Goal: Task Accomplishment & Management: Use online tool/utility

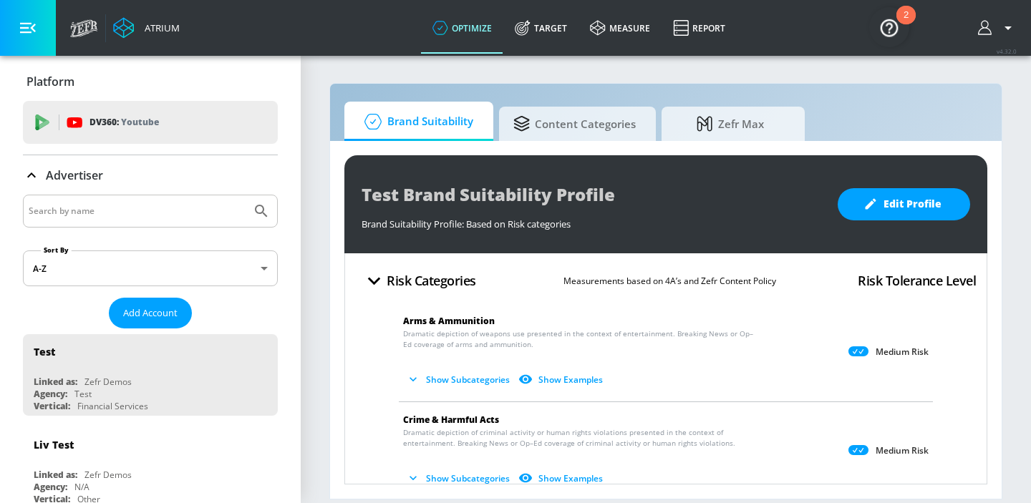
click at [102, 214] on input "Search by name" at bounding box center [137, 211] width 217 height 19
click at [528, 21] on icon at bounding box center [525, 24] width 9 height 9
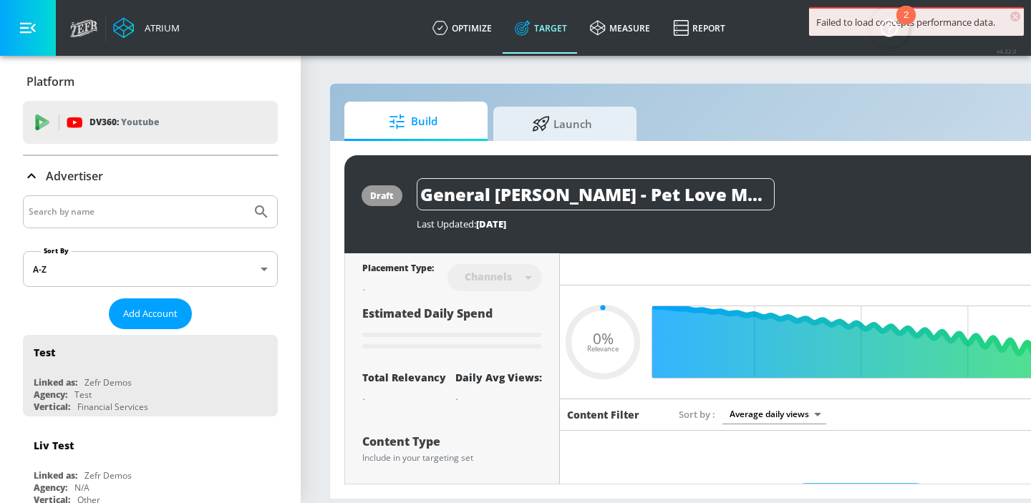
type input "0.67"
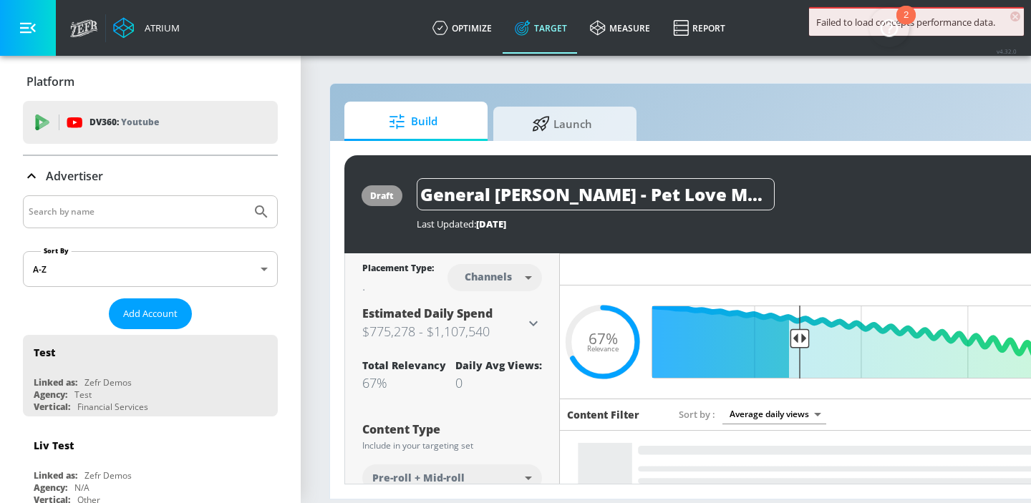
click at [115, 213] on input "Search by name" at bounding box center [137, 212] width 217 height 19
type input "golden corral"
click at [246, 196] on button "Submit Search" at bounding box center [262, 212] width 32 height 32
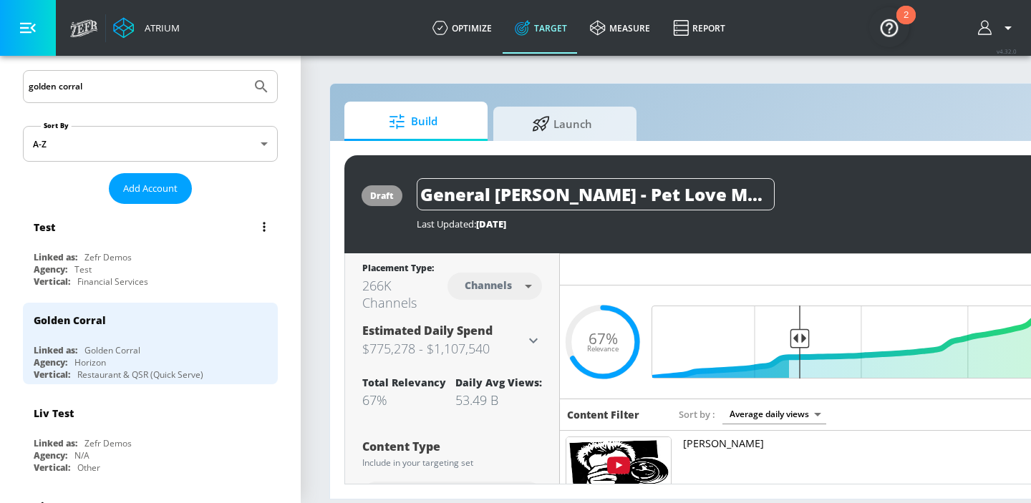
scroll to position [127, 0]
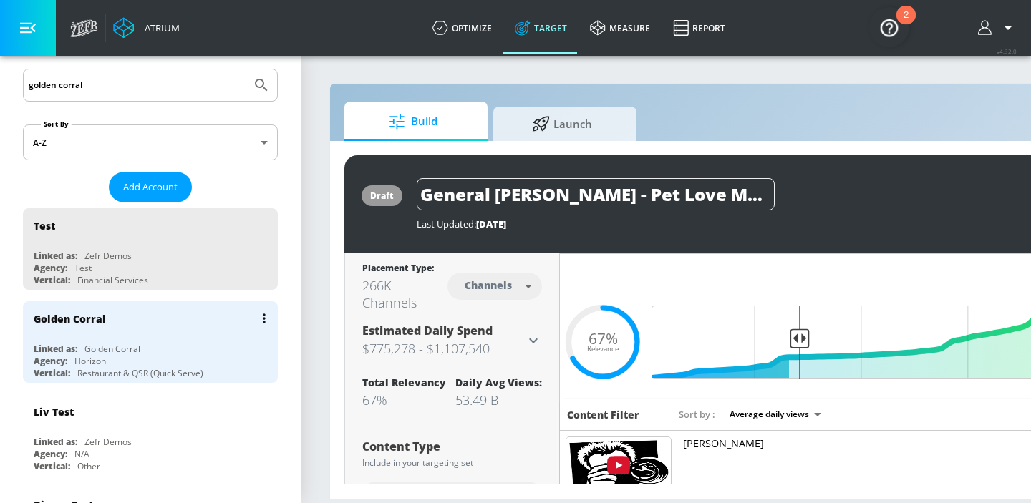
click at [111, 333] on div "Golden Corral" at bounding box center [154, 318] width 241 height 34
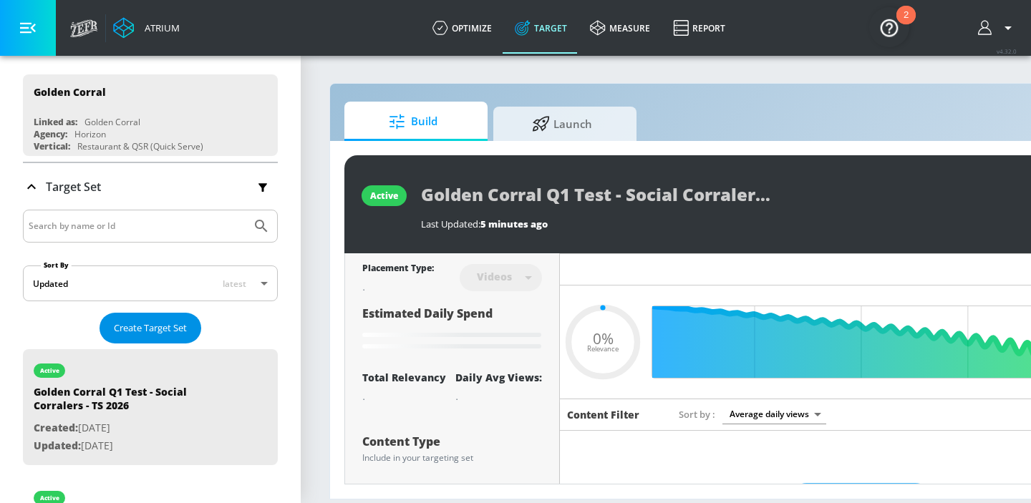
click at [128, 333] on span "Create Target Set" at bounding box center [150, 328] width 73 height 16
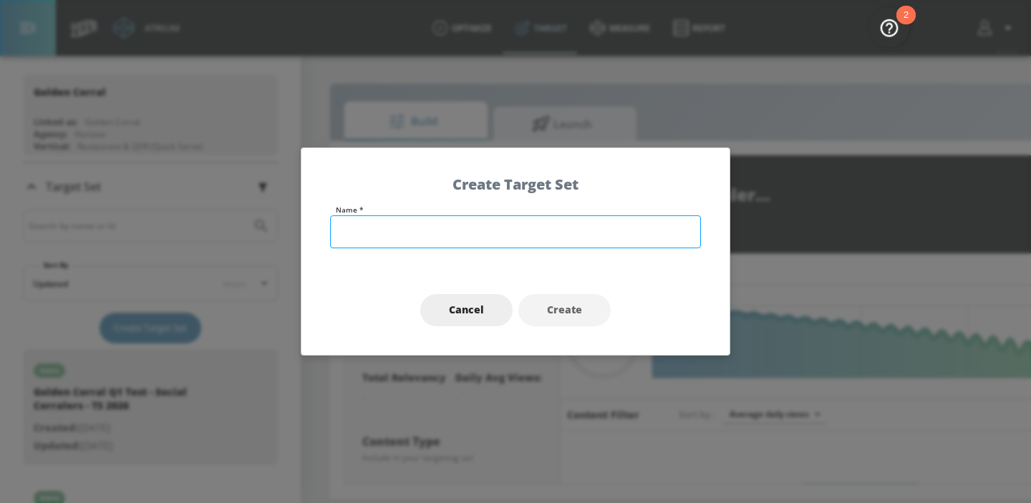
type input "0.78"
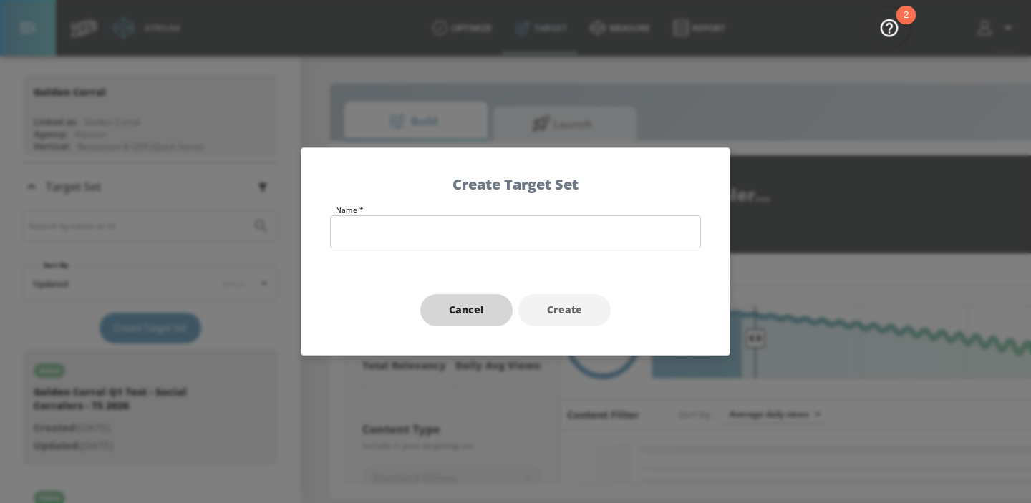
click at [467, 309] on span "Cancel" at bounding box center [466, 310] width 35 height 18
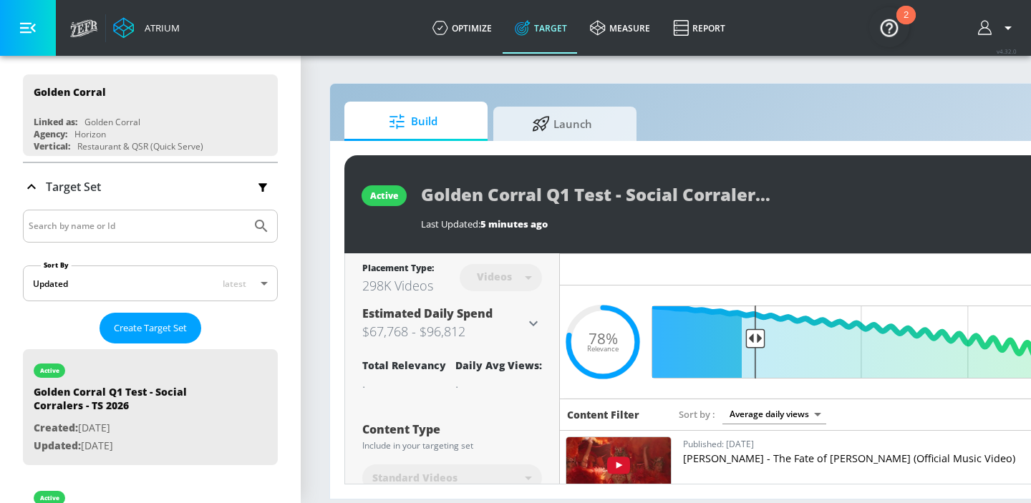
scroll to position [0, 74]
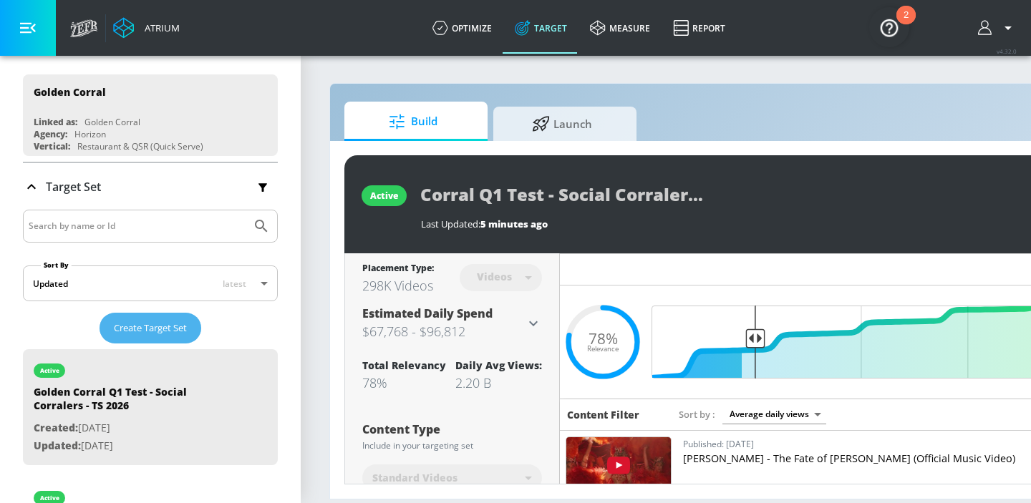
click at [161, 324] on span "Create Target Set" at bounding box center [150, 328] width 73 height 16
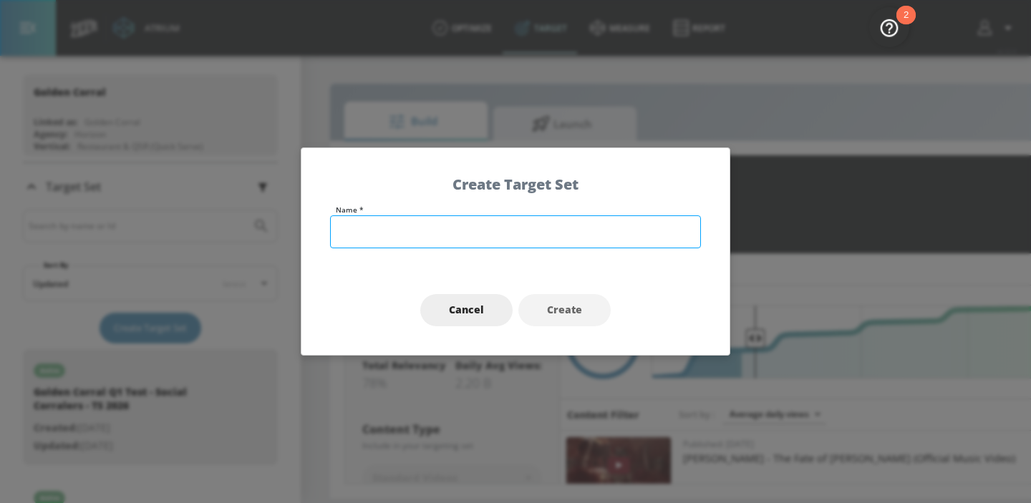
click at [523, 241] on input "text" at bounding box center [515, 232] width 371 height 33
paste input "Golden Corral Q1 Test -"
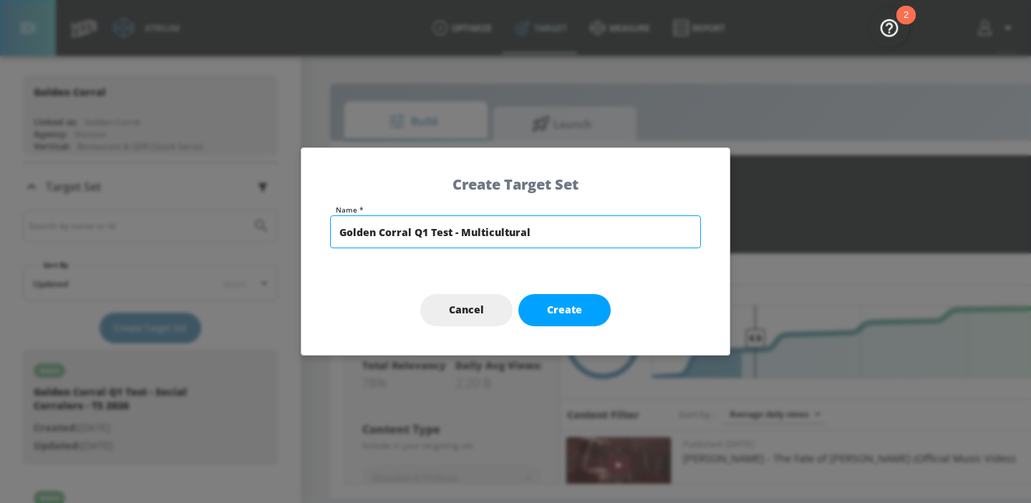
type input "Golden Corral Q1 Test - Multicultural"
drag, startPoint x: 548, startPoint y: 238, endPoint x: 269, endPoint y: 243, distance: 278.6
click at [270, 243] on div "Create Target Set Name * Golden Corral Q1 Test - Multicultural Cancel Create" at bounding box center [515, 251] width 1031 height 503
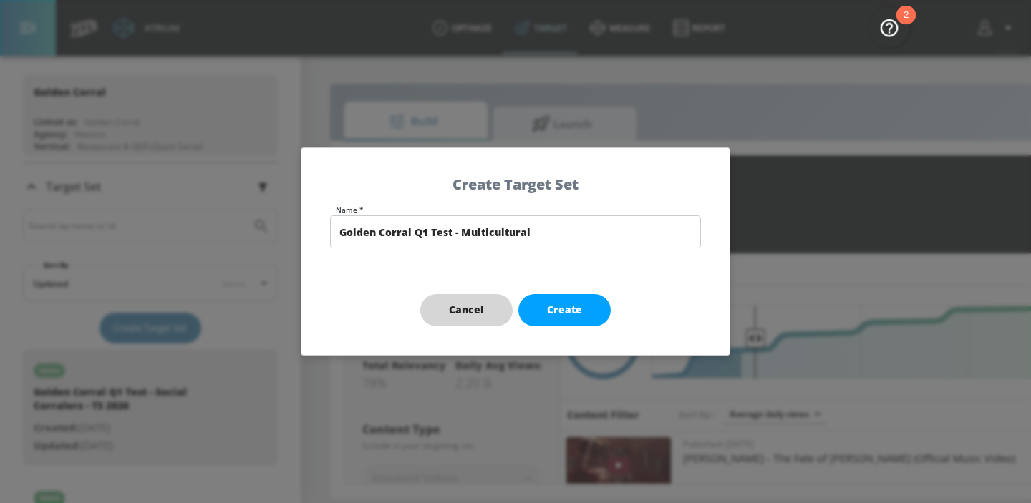
click at [478, 319] on button "Cancel" at bounding box center [466, 310] width 92 height 32
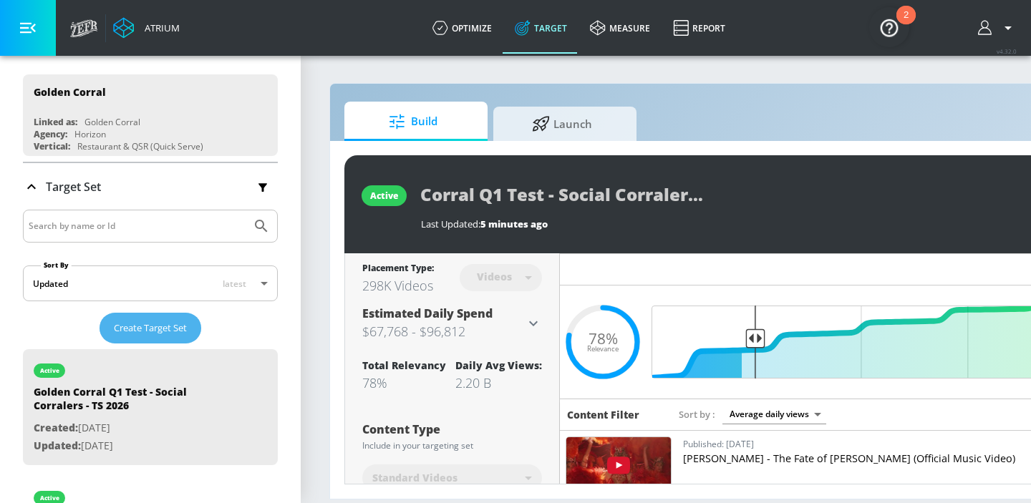
click at [130, 336] on button "Create Target Set" at bounding box center [151, 328] width 102 height 31
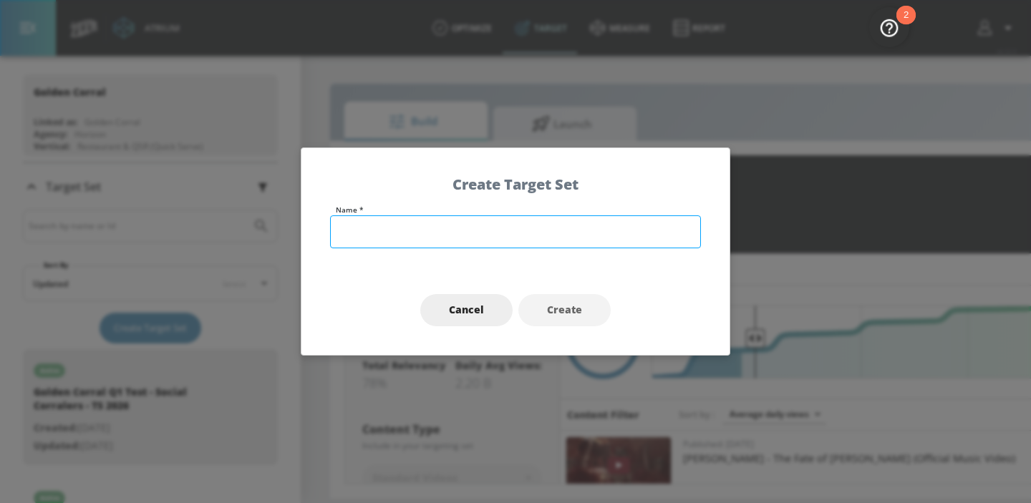
click at [494, 230] on input "text" at bounding box center [515, 232] width 371 height 33
paste input "Golden Corral Q1 Test - Multicultural"
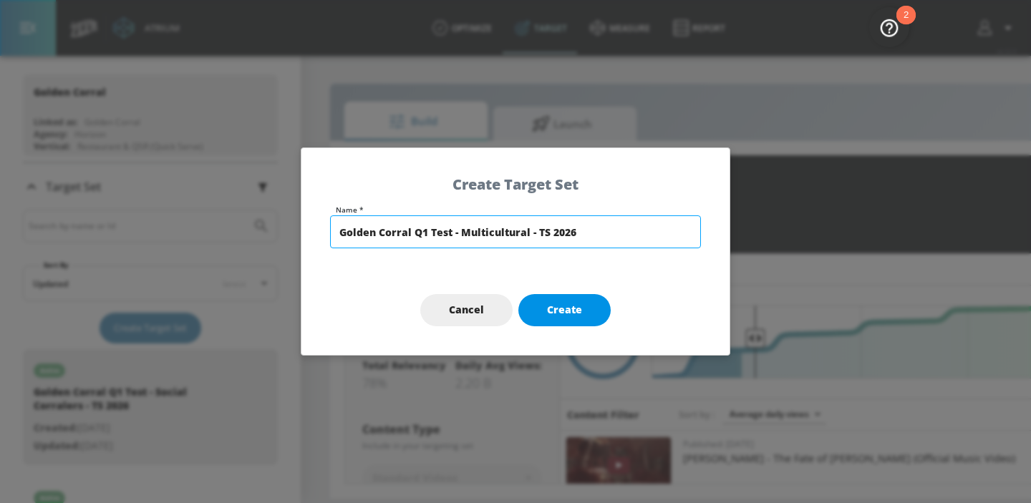
type input "Golden Corral Q1 Test - Multicultural - TS 2026"
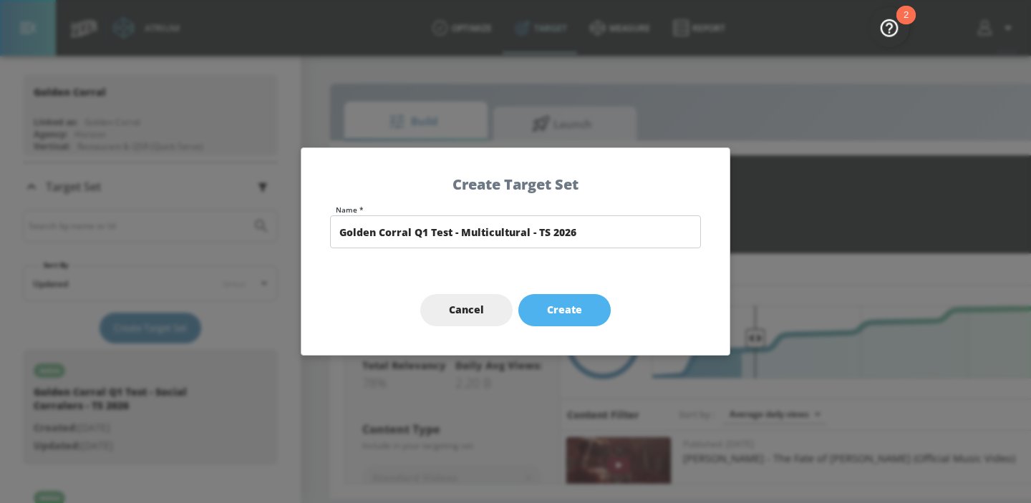
click at [570, 308] on span "Create" at bounding box center [564, 310] width 35 height 18
type input "Golden Corral Q1 Test - Multicultural - TS 2026"
type input "channels"
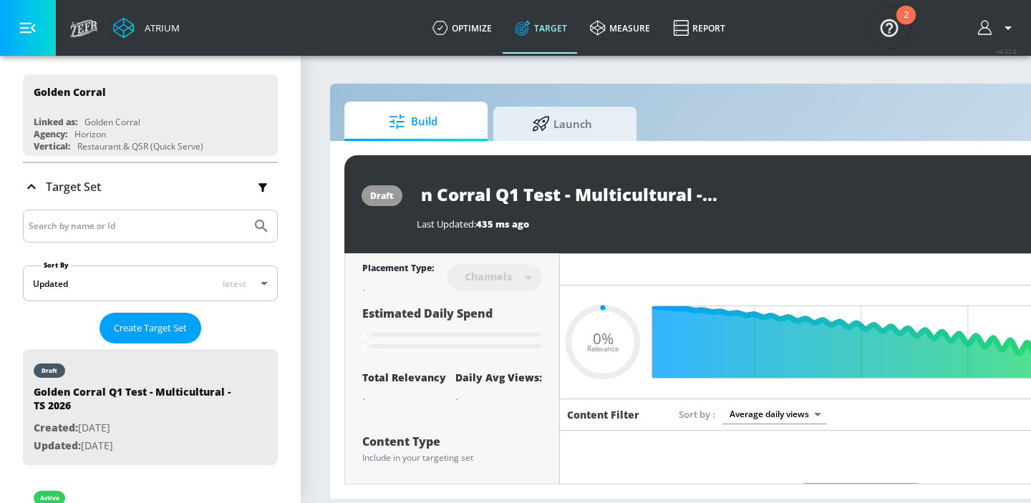
scroll to position [0, 48]
type input "0.7"
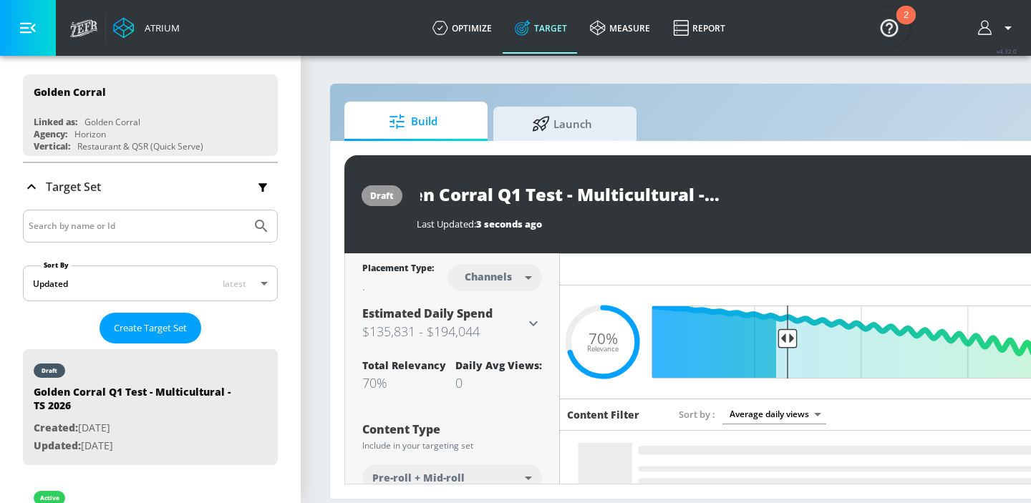
click at [498, 274] on body "Atrium optimize Target measure Report optimize Target measure Report v 4.32.0 P…" at bounding box center [515, 251] width 1031 height 503
click at [501, 325] on div "Videos" at bounding box center [489, 332] width 41 height 15
type input "videos"
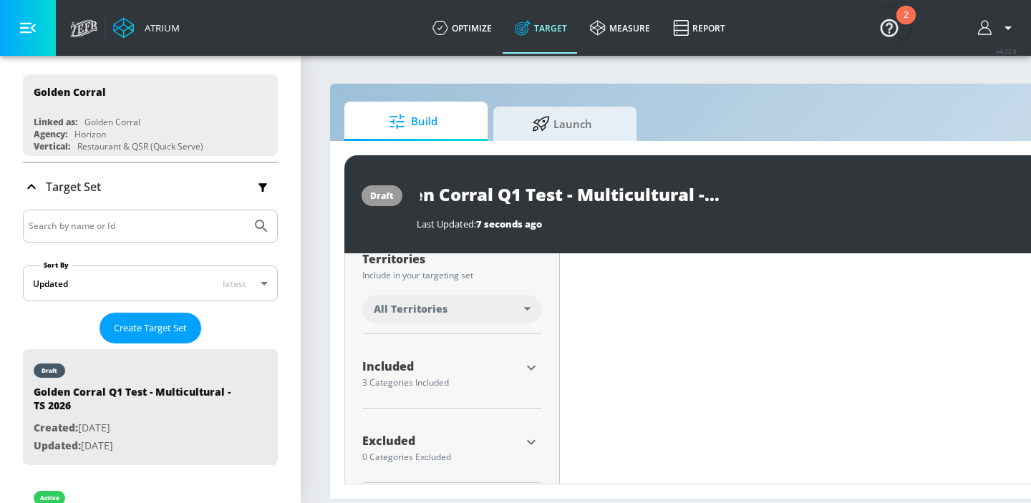
scroll to position [390, 0]
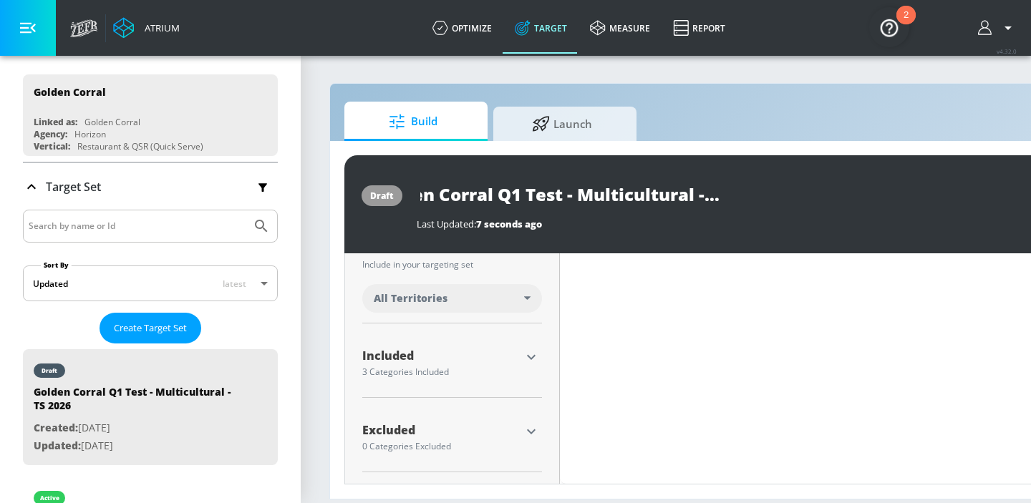
click at [520, 368] on div "3 Categories Included" at bounding box center [441, 372] width 158 height 9
click at [528, 359] on icon "button" at bounding box center [531, 357] width 17 height 17
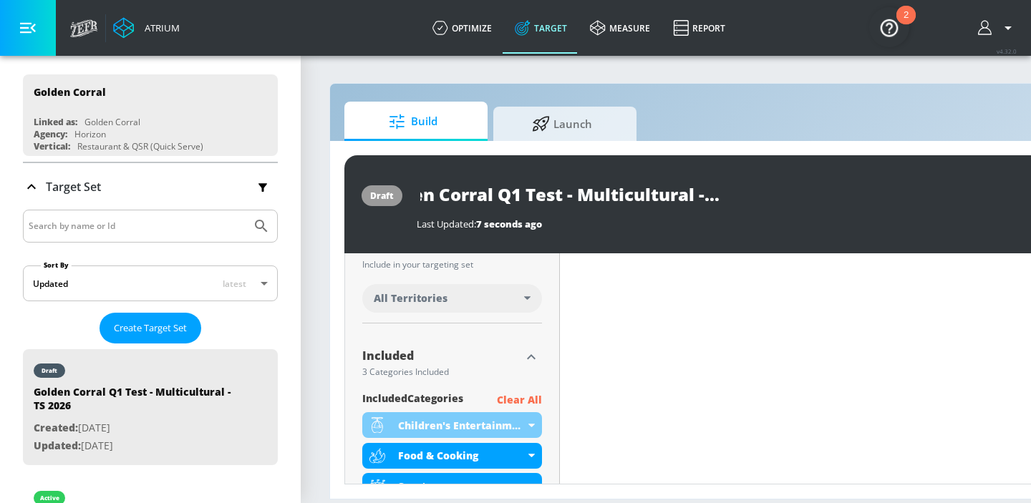
click at [524, 397] on p "Clear All" at bounding box center [519, 401] width 45 height 18
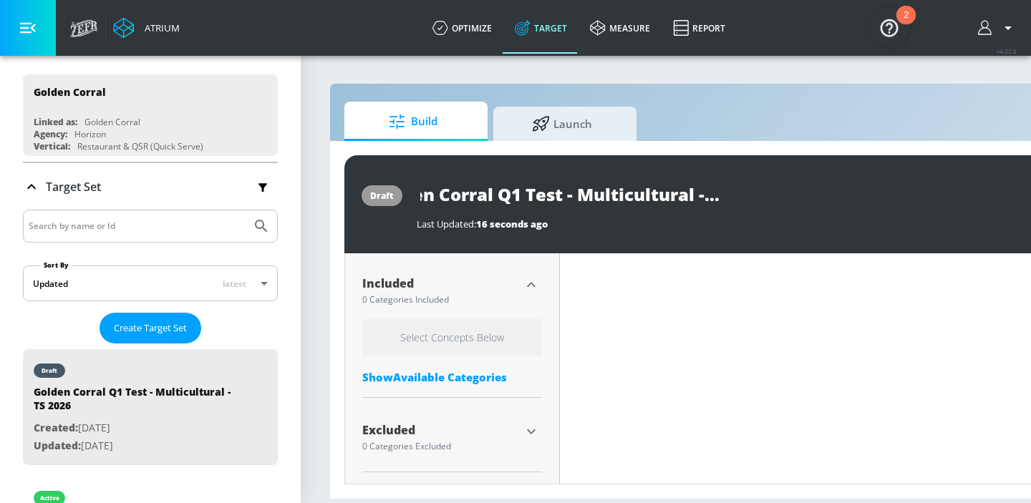
scroll to position [463, 0]
click at [443, 379] on div "Show Available Categories" at bounding box center [452, 377] width 180 height 14
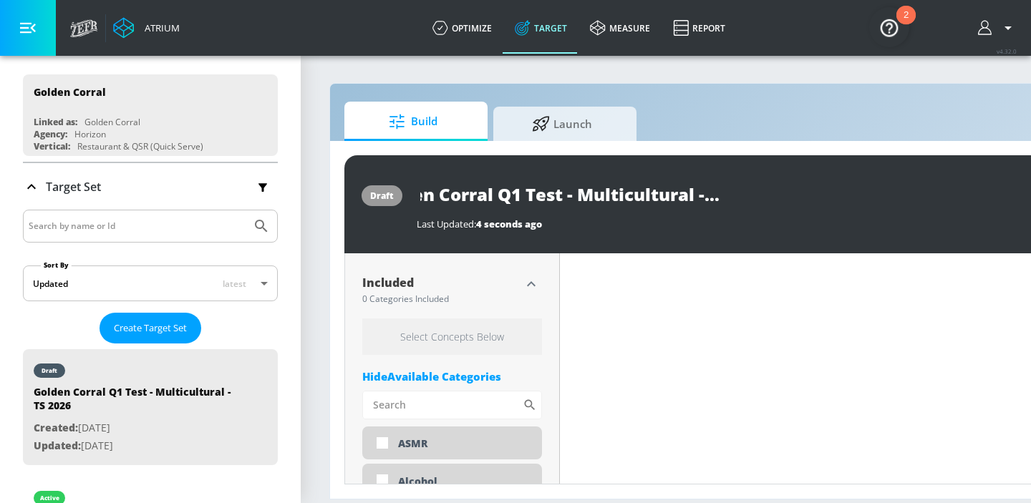
click at [448, 332] on h6 "Select Concepts Below" at bounding box center [452, 337] width 180 height 37
click at [440, 405] on input "Sort By" at bounding box center [442, 405] width 160 height 29
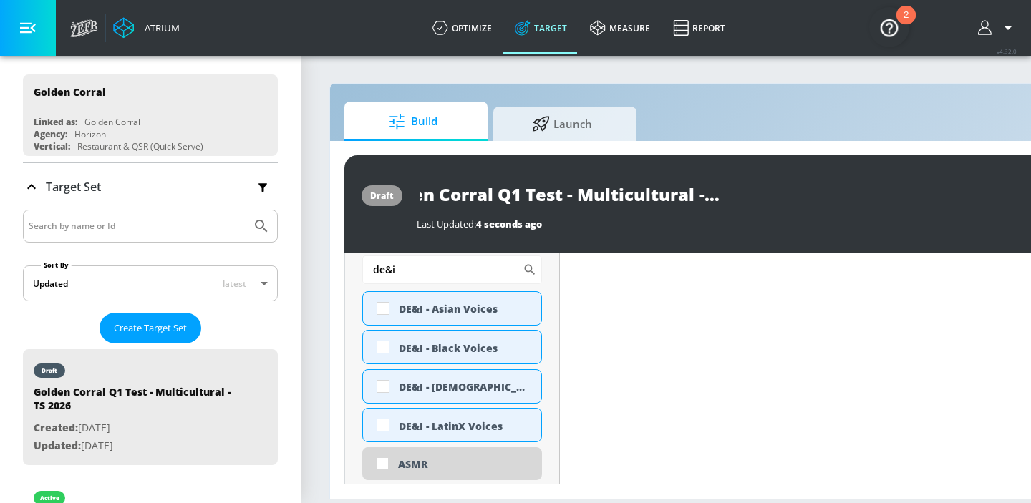
scroll to position [599, 0]
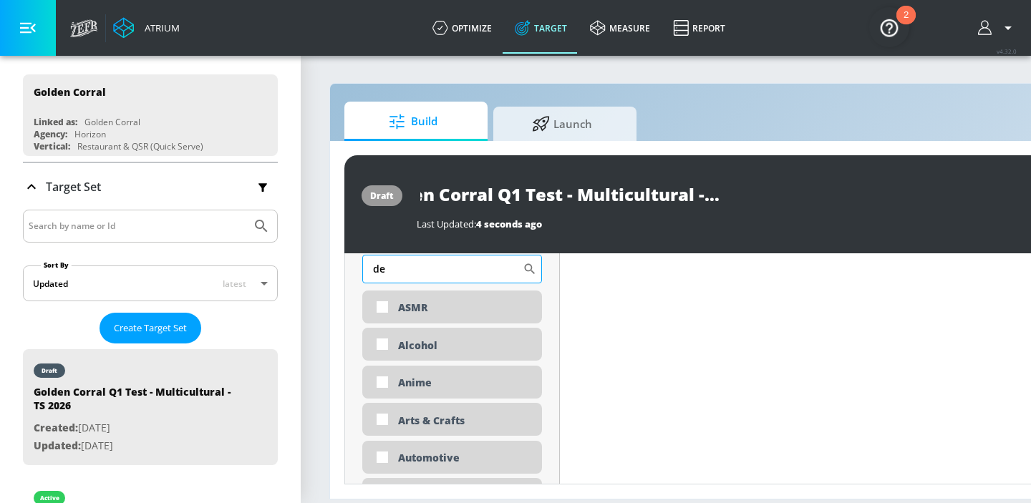
type input "d"
type input "h"
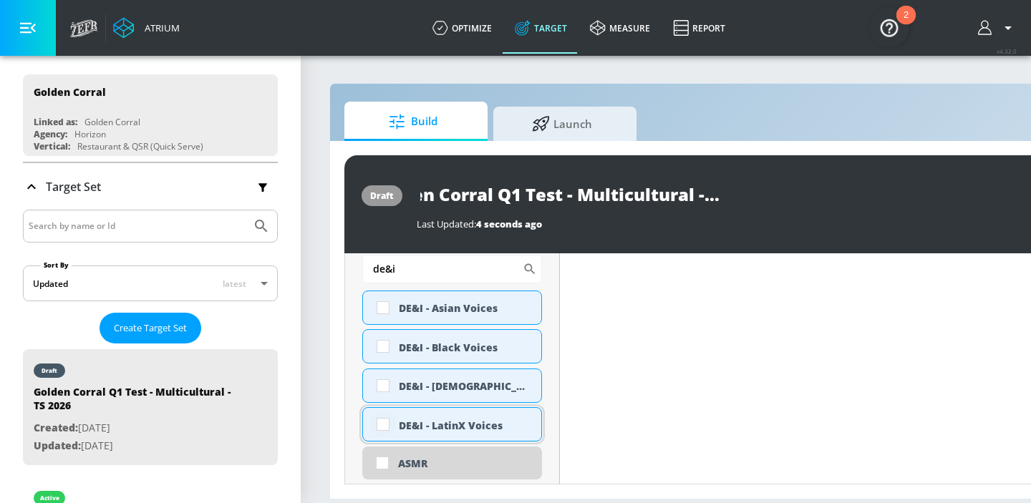
type input "de&i"
click at [384, 428] on input "checkbox" at bounding box center [383, 425] width 26 height 26
checkbox input "true"
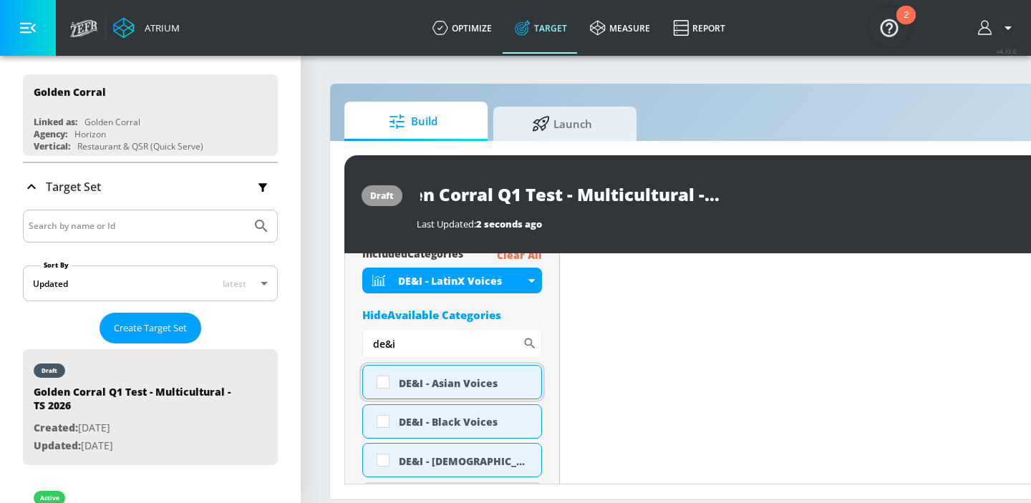
scroll to position [533, 0]
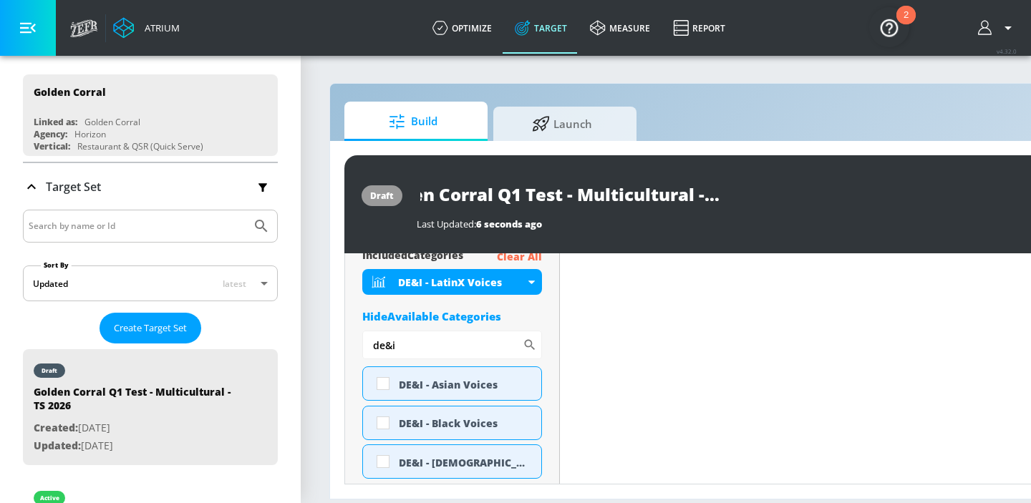
drag, startPoint x: 426, startPoint y: 344, endPoint x: 286, endPoint y: 344, distance: 140.3
click at [286, 344] on div "Atrium optimize Target measure Report optimize Target measure Report v 4.32.0 P…" at bounding box center [515, 251] width 1031 height 503
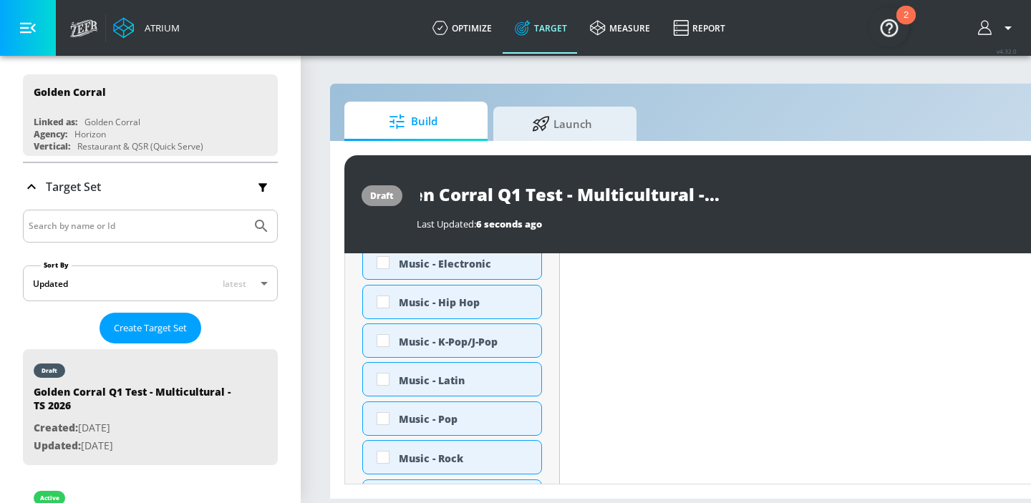
scroll to position [734, 0]
type input "music"
click at [392, 381] on input "checkbox" at bounding box center [383, 378] width 26 height 26
checkbox input "true"
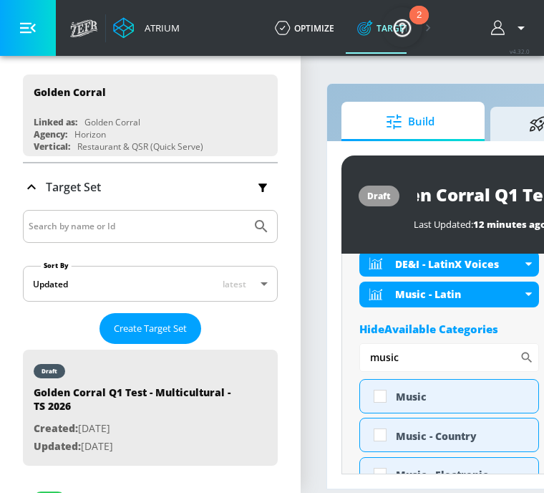
scroll to position [573, 0]
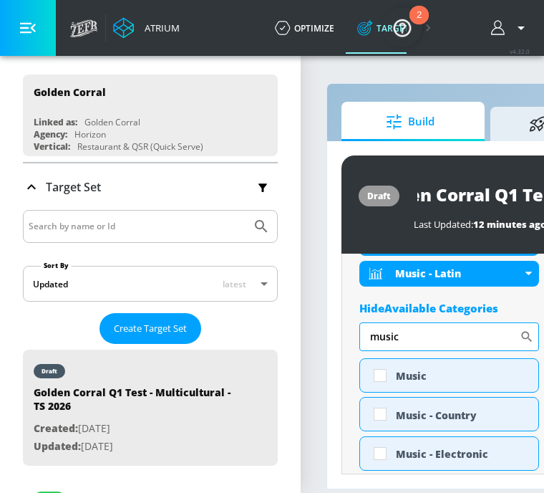
drag, startPoint x: 446, startPoint y: 340, endPoint x: 364, endPoint y: 340, distance: 81.6
click at [364, 340] on input "music" at bounding box center [439, 336] width 160 height 29
type input "sports"
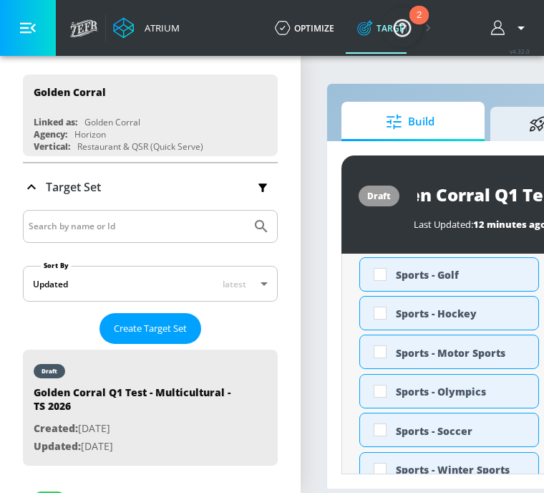
scroll to position [947, 0]
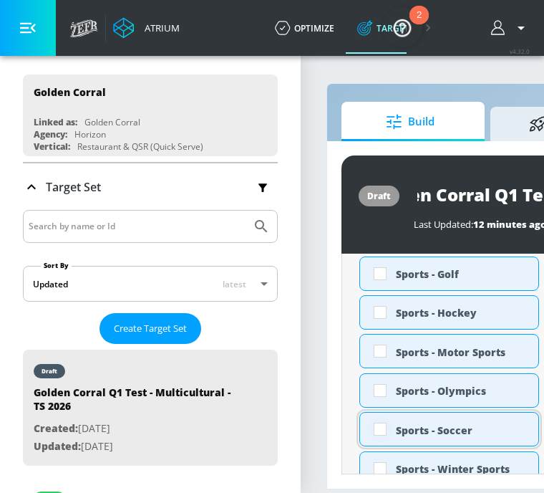
click at [377, 430] on input "checkbox" at bounding box center [380, 429] width 26 height 26
checkbox input "true"
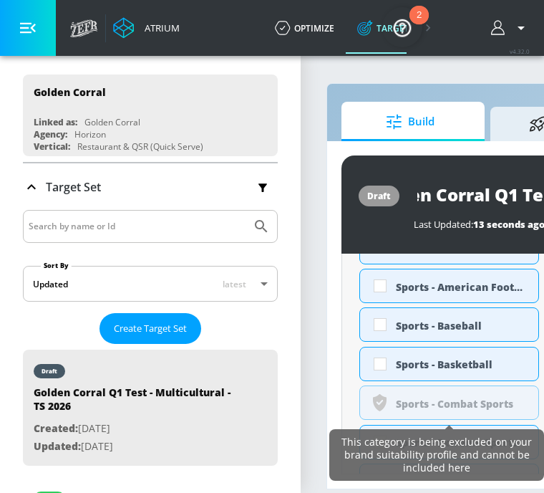
scroll to position [750, 0]
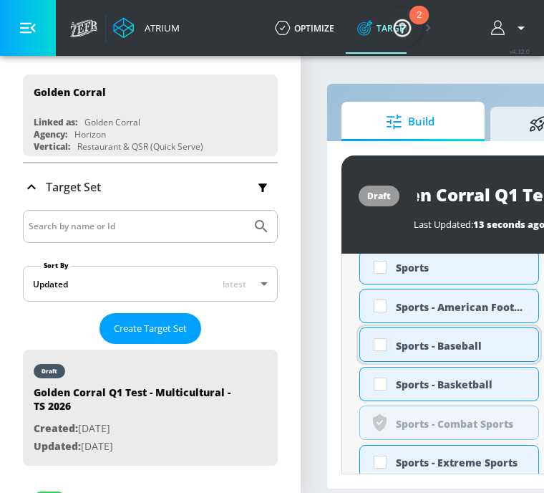
click at [386, 344] on input "checkbox" at bounding box center [380, 345] width 26 height 26
checkbox input "true"
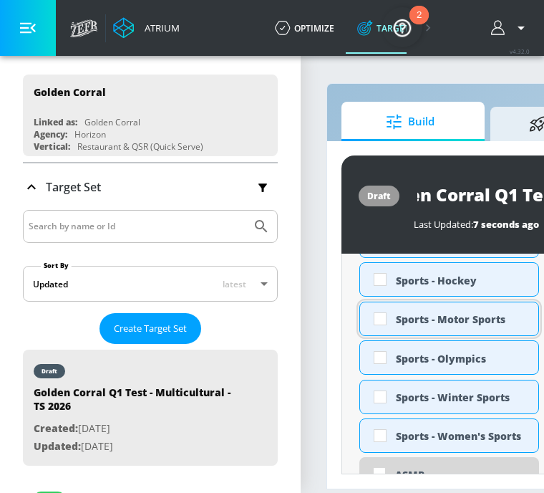
scroll to position [990, 0]
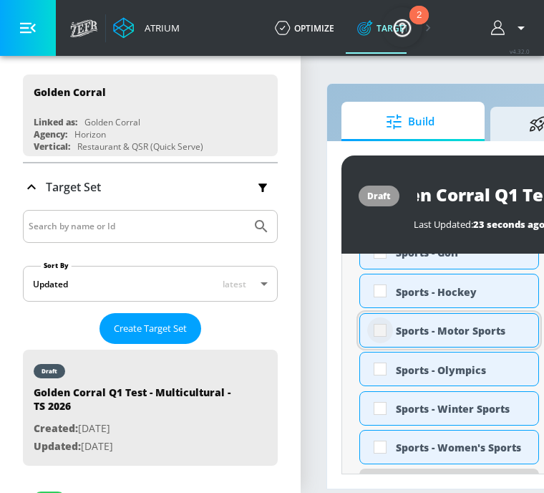
click at [385, 329] on input "checkbox" at bounding box center [380, 330] width 26 height 26
checkbox input "true"
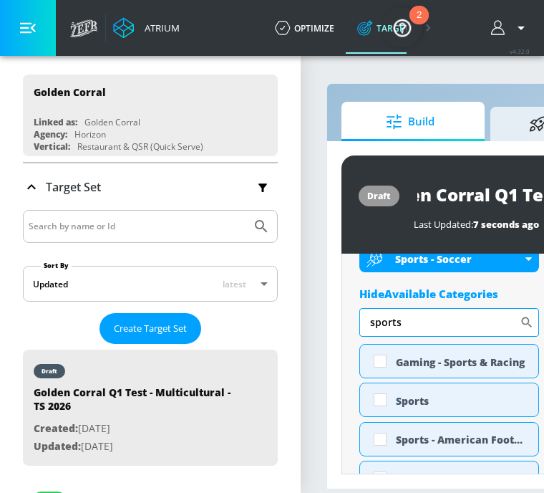
scroll to position [680, 0]
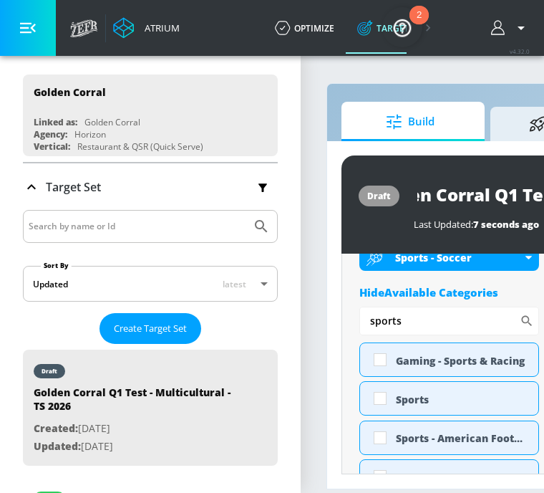
drag, startPoint x: 425, startPoint y: 319, endPoint x: 342, endPoint y: 319, distance: 83.1
type input "movies"
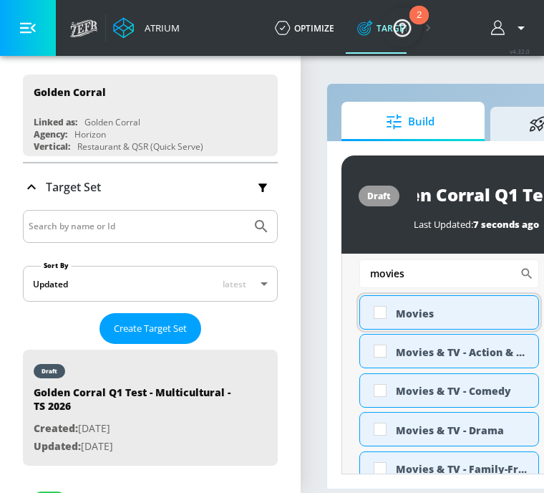
scroll to position [669, 0]
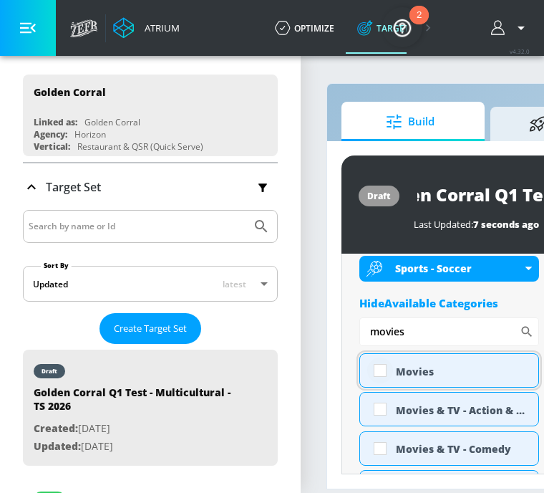
click at [380, 371] on input "checkbox" at bounding box center [380, 370] width 26 height 26
checkbox input "true"
click at [424, 330] on input "movies" at bounding box center [439, 331] width 160 height 29
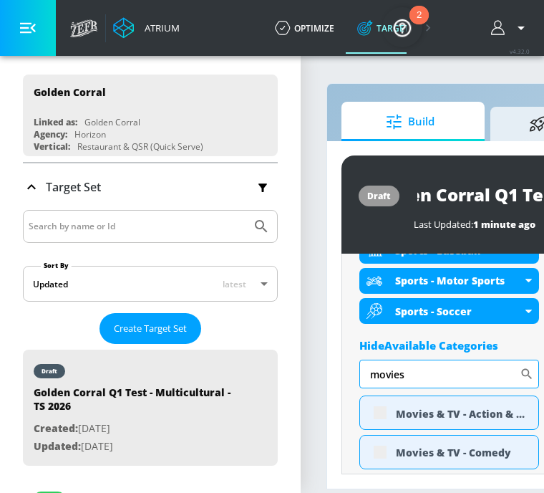
scroll to position [711, 0]
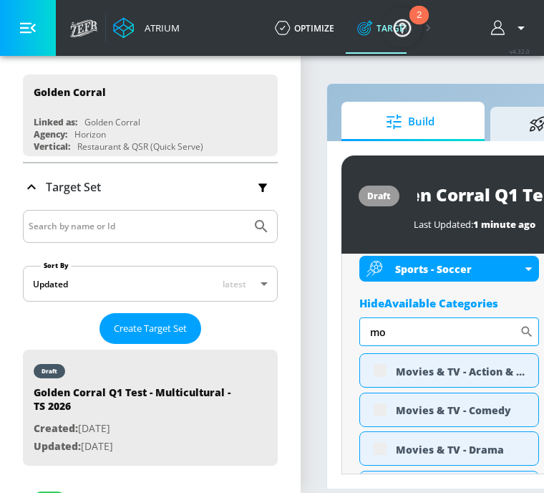
type input "m"
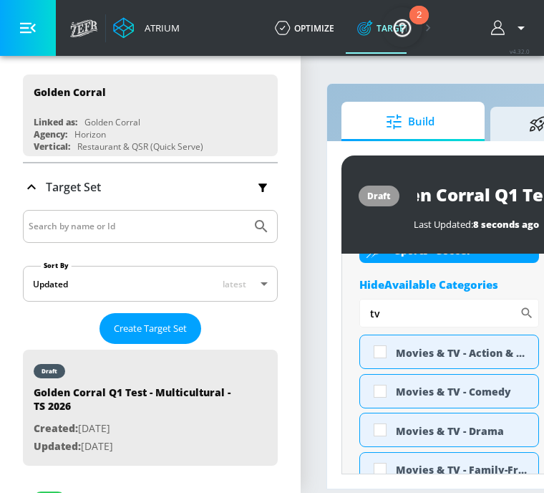
scroll to position [678, 0]
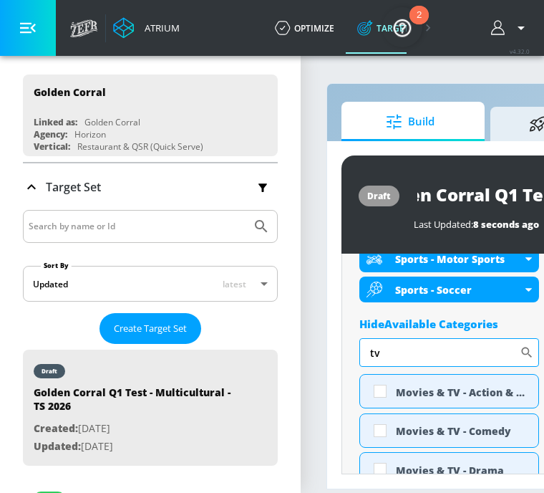
click at [409, 354] on input "tv" at bounding box center [439, 352] width 160 height 29
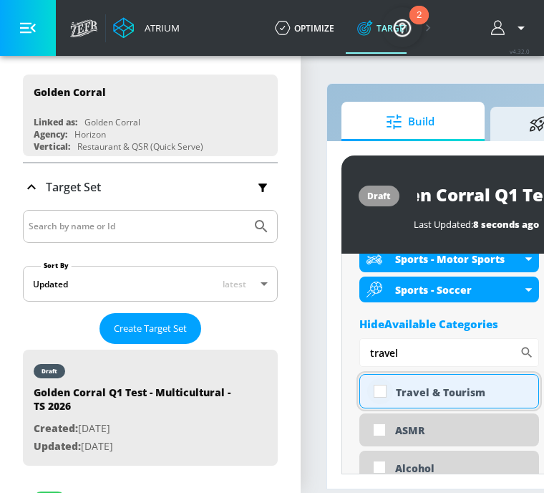
type input "travel"
click at [377, 395] on input "checkbox" at bounding box center [380, 391] width 26 height 26
checkbox input "true"
drag, startPoint x: 405, startPoint y: 350, endPoint x: 349, endPoint y: 350, distance: 56.6
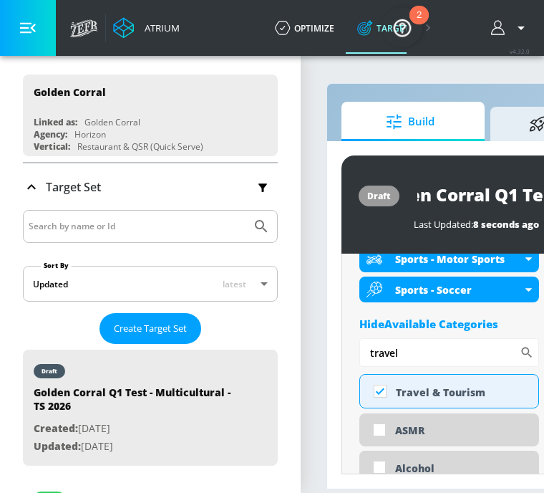
scroll to position [690, 0]
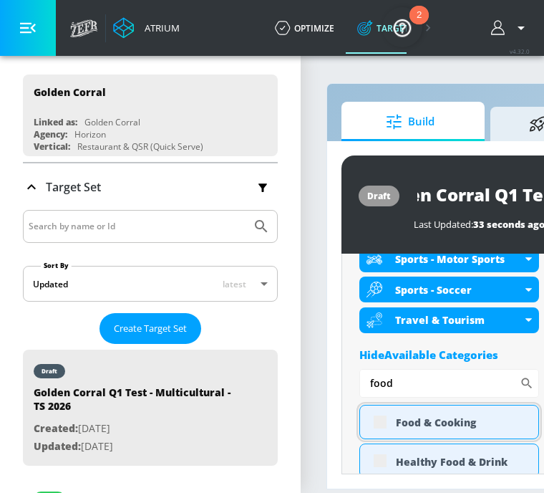
type input "food"
click at [382, 426] on div "Food & Cooking" at bounding box center [449, 422] width 180 height 34
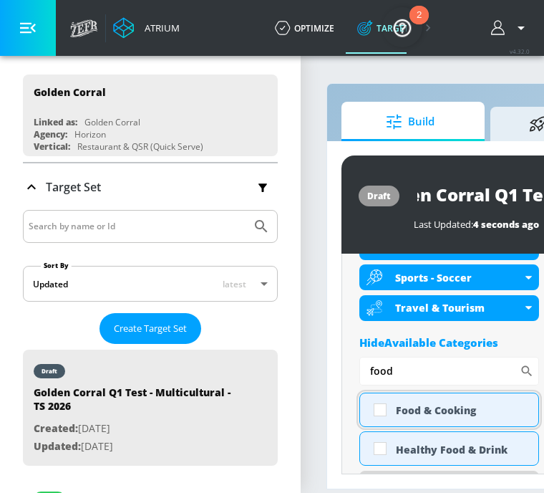
scroll to position [678, 0]
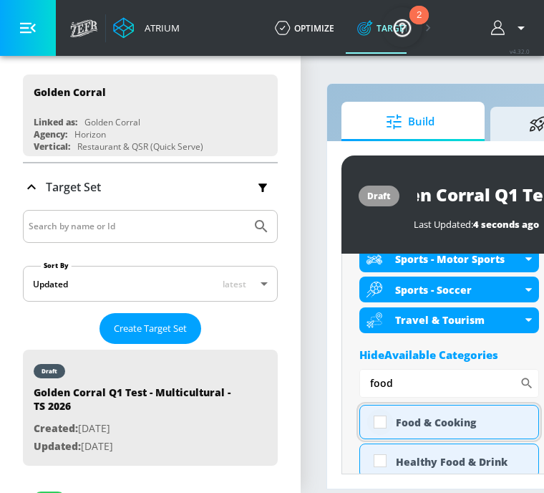
click at [384, 422] on input "checkbox" at bounding box center [380, 422] width 26 height 26
checkbox input "true"
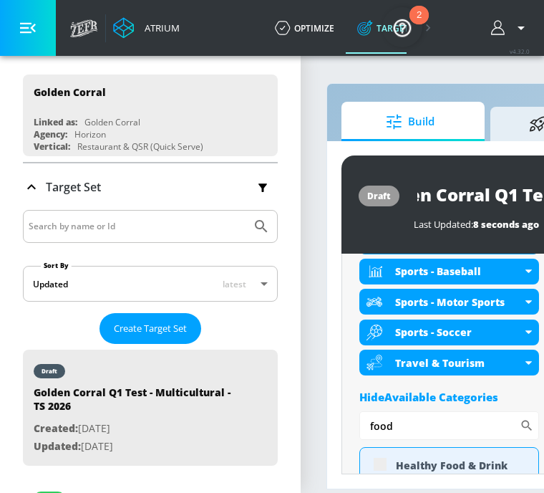
scroll to position [690, 0]
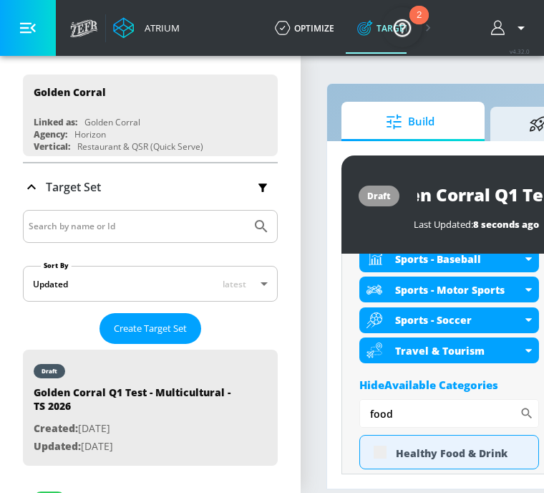
click at [426, 384] on div "Hide Available Categories" at bounding box center [449, 384] width 180 height 14
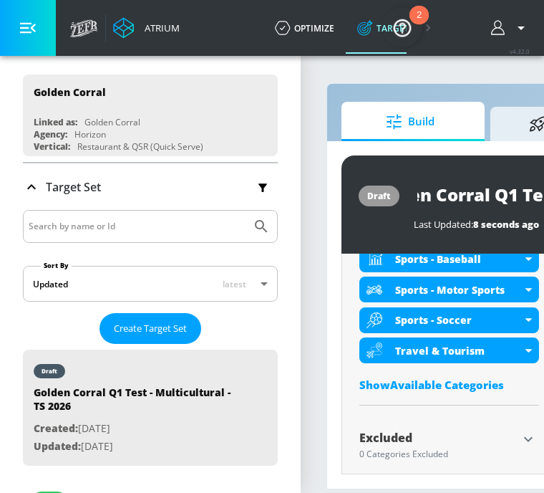
click at [423, 386] on div "Show Available Categories" at bounding box center [449, 384] width 180 height 14
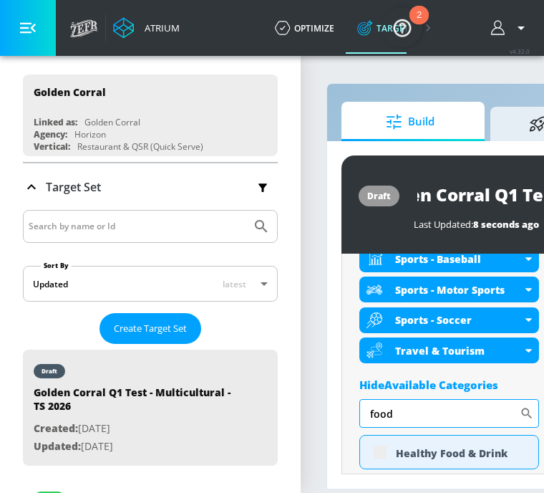
click at [410, 417] on input "food" at bounding box center [439, 413] width 160 height 29
type input "f"
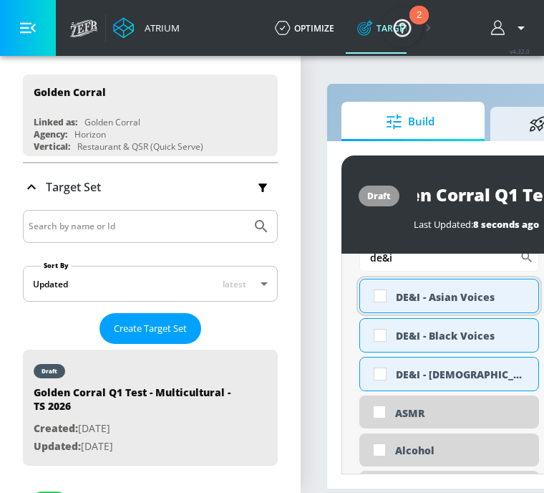
scroll to position [835, 0]
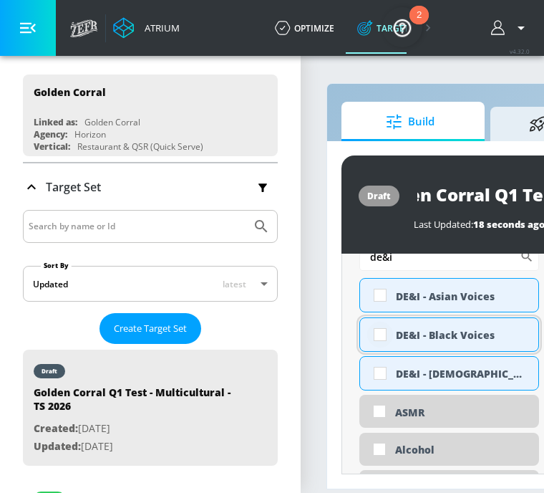
type input "de&i"
click at [381, 340] on input "checkbox" at bounding box center [380, 334] width 26 height 26
checkbox input "true"
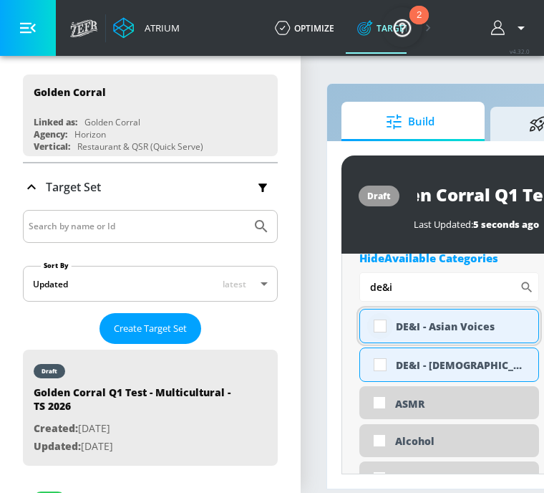
click at [383, 327] on input "checkbox" at bounding box center [380, 326] width 26 height 26
checkbox input "true"
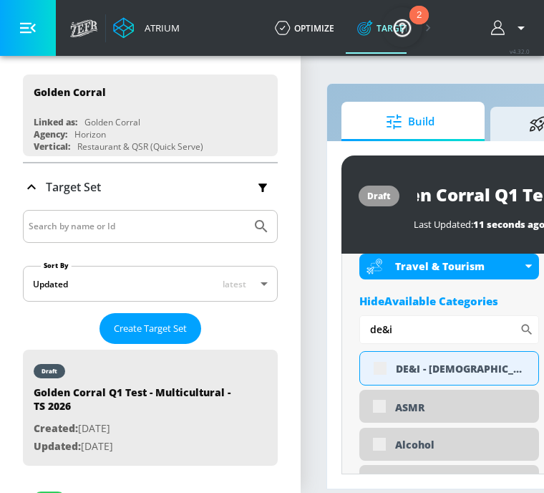
scroll to position [847, 0]
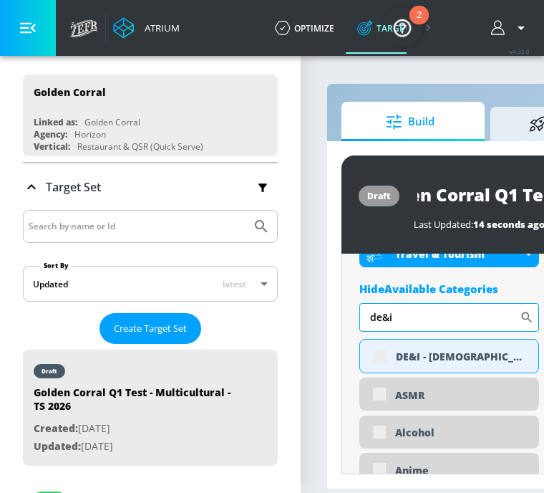
click at [417, 314] on input "de&i" at bounding box center [439, 317] width 160 height 29
type input "d"
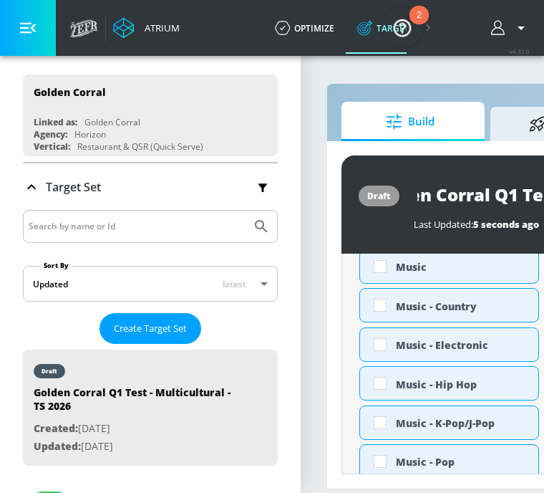
scroll to position [925, 0]
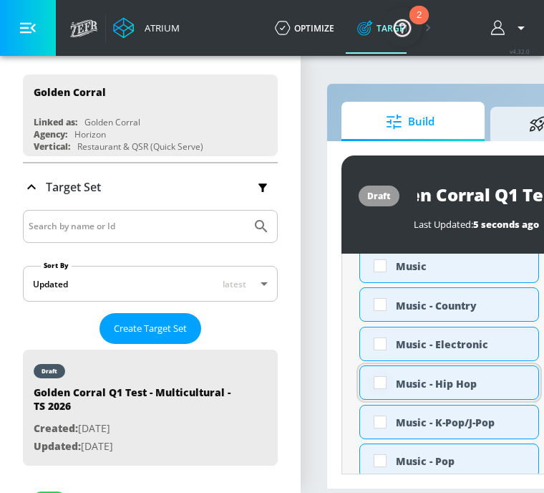
type input "music"
click at [380, 387] on input "checkbox" at bounding box center [380, 382] width 26 height 26
checkbox input "true"
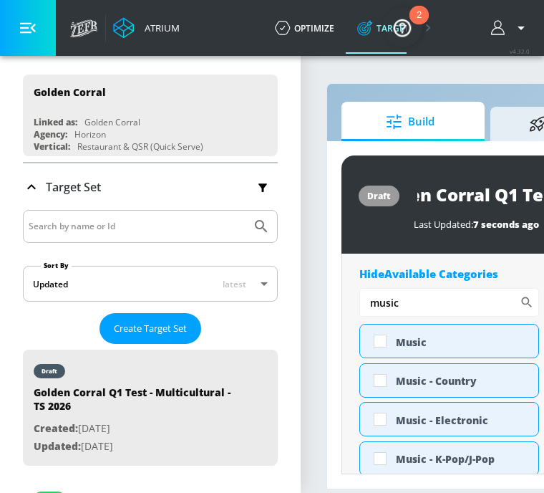
scroll to position [778, 0]
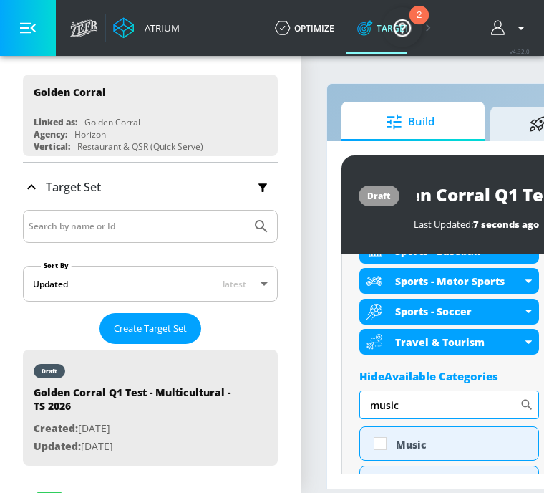
drag, startPoint x: 408, startPoint y: 401, endPoint x: 370, endPoint y: 401, distance: 37.9
click at [379, 401] on input "music" at bounding box center [439, 404] width 160 height 29
type input "m"
type input "sports"
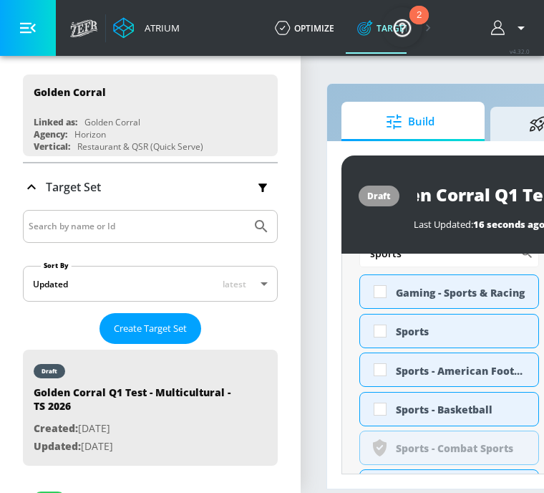
scroll to position [940, 0]
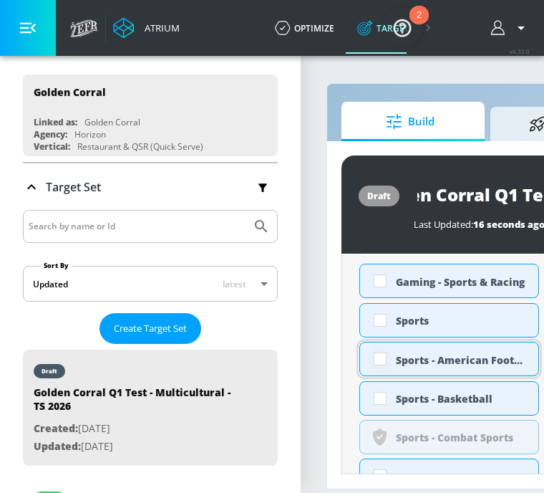
click at [382, 359] on input "checkbox" at bounding box center [380, 359] width 26 height 26
checkbox input "true"
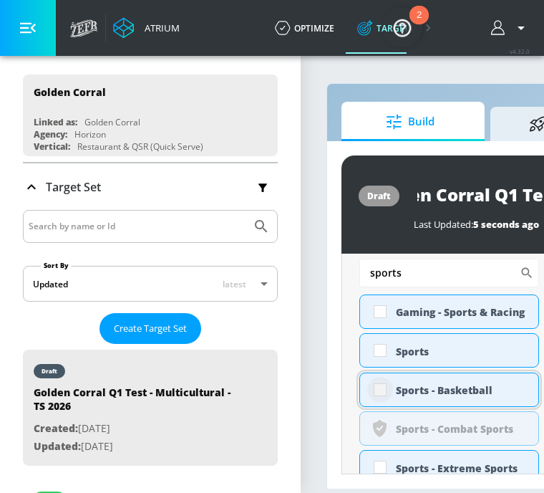
click at [377, 391] on input "checkbox" at bounding box center [380, 390] width 26 height 26
checkbox input "true"
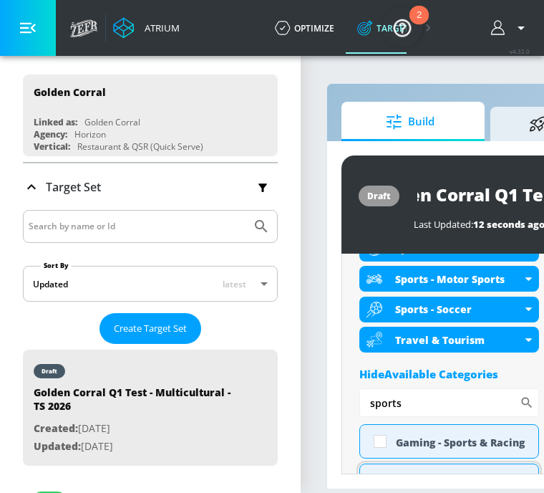
scroll to position [827, 0]
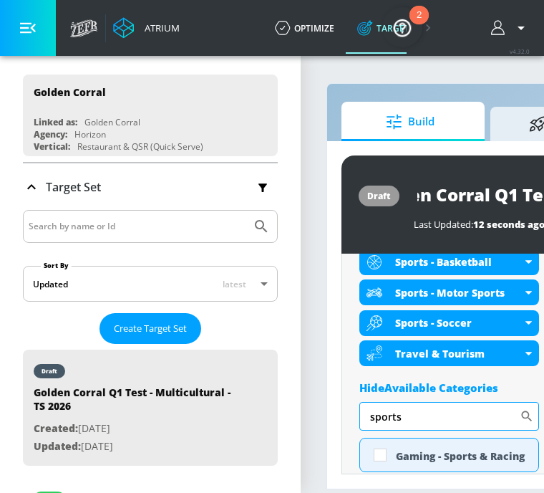
drag, startPoint x: 447, startPoint y: 404, endPoint x: 415, endPoint y: 405, distance: 31.5
click at [415, 405] on input "sports" at bounding box center [439, 416] width 160 height 29
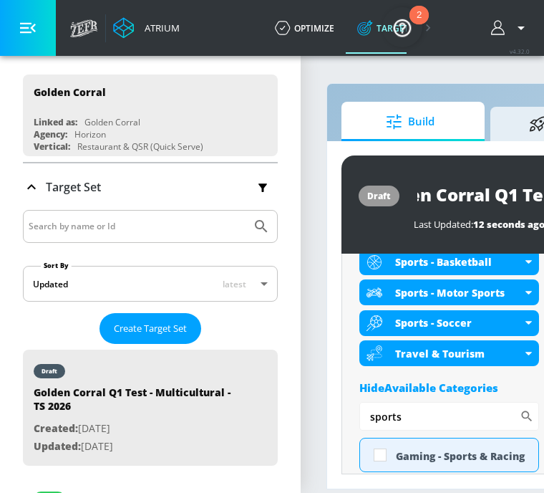
drag, startPoint x: 418, startPoint y: 422, endPoint x: 336, endPoint y: 425, distance: 82.4
type input "s"
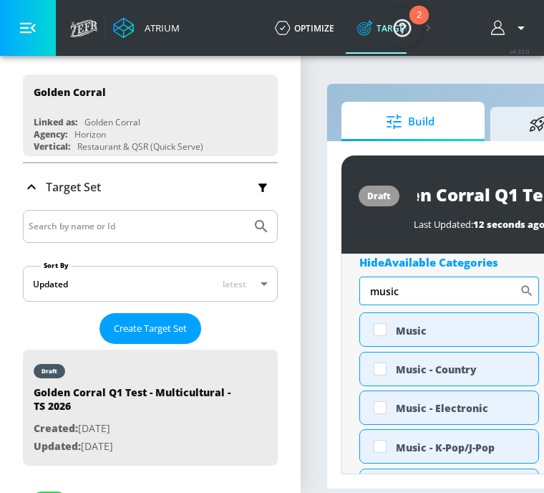
scroll to position [980, 0]
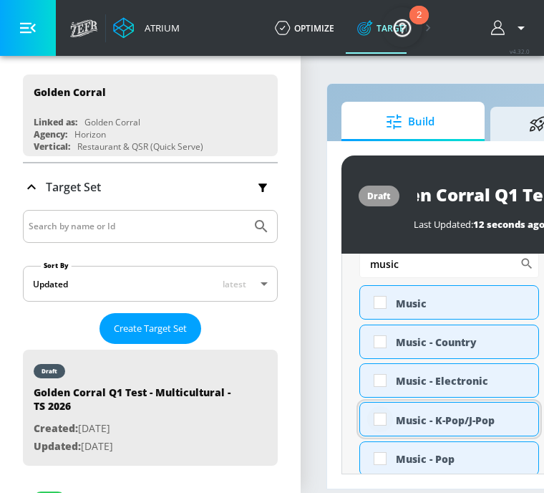
type input "music"
click at [376, 421] on input "checkbox" at bounding box center [380, 419] width 26 height 26
checkbox input "true"
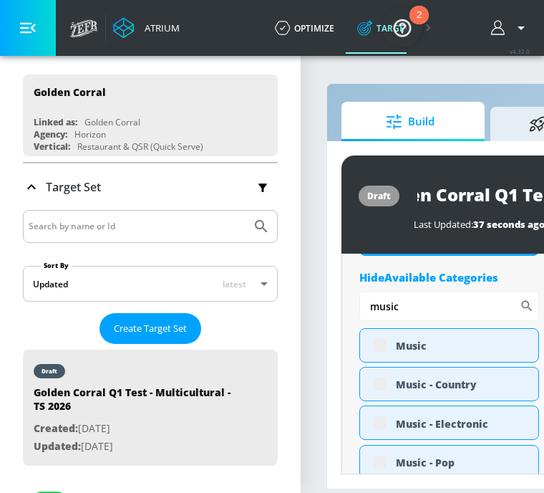
scroll to position [992, 0]
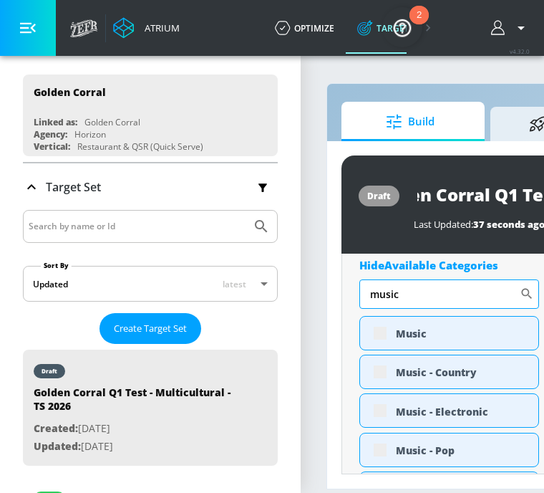
click at [410, 293] on input "music" at bounding box center [439, 293] width 160 height 29
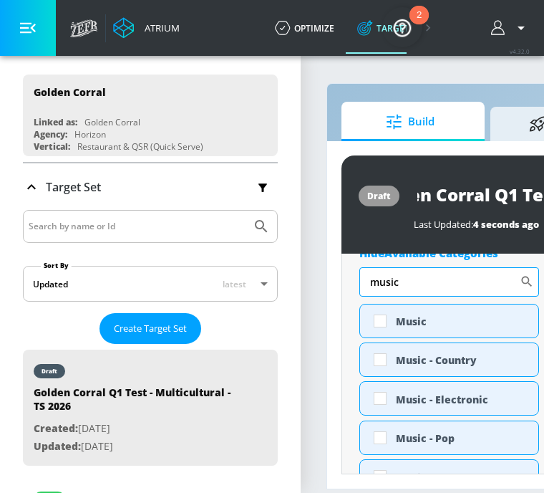
scroll to position [980, 0]
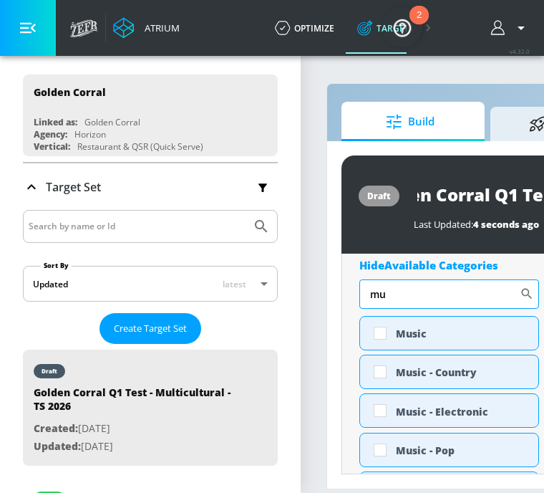
type input "m"
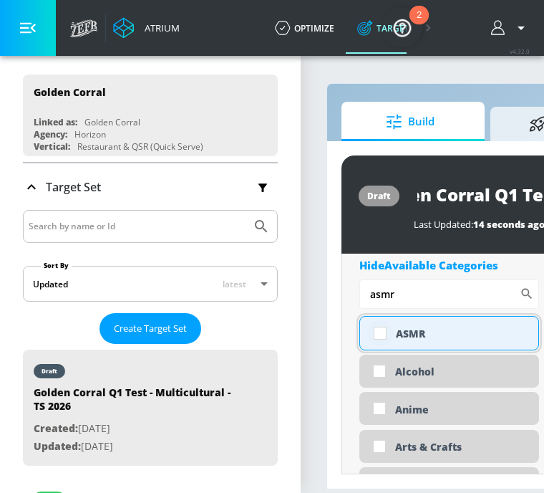
type input "asmr"
click at [386, 336] on input "checkbox" at bounding box center [380, 333] width 26 height 26
checkbox input "true"
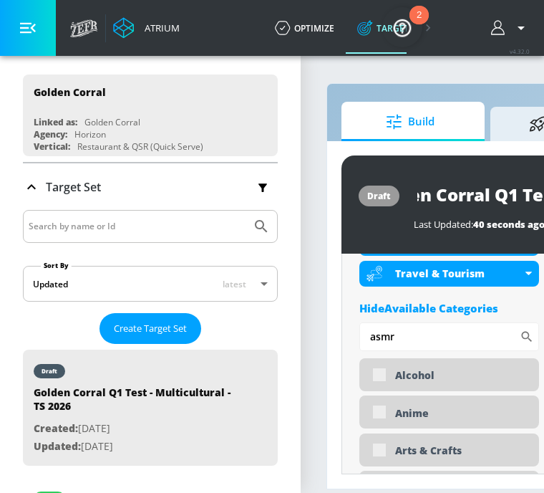
scroll to position [992, 0]
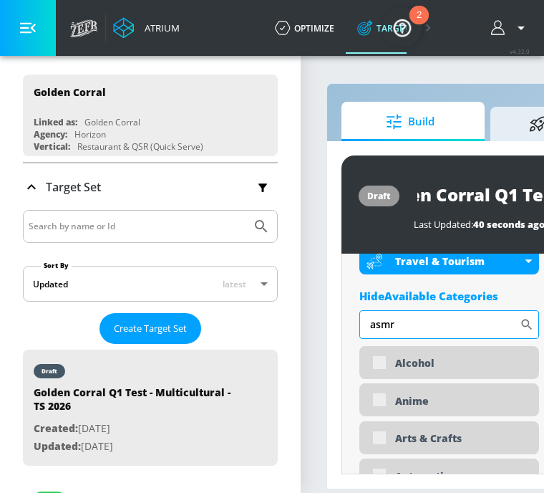
click at [430, 325] on input "asmr" at bounding box center [439, 324] width 160 height 29
type input "a"
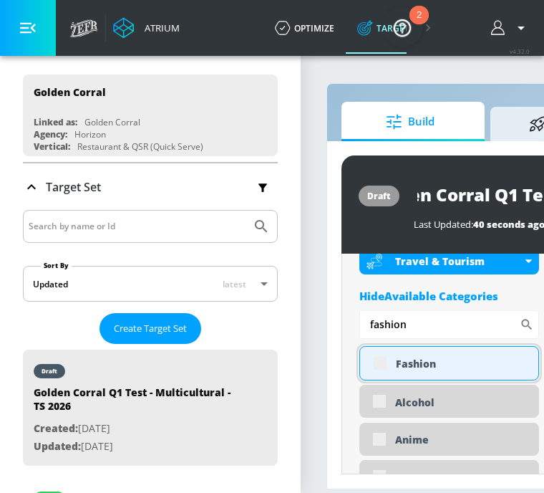
type input "fashion"
click at [377, 362] on div "Fashion" at bounding box center [449, 363] width 180 height 34
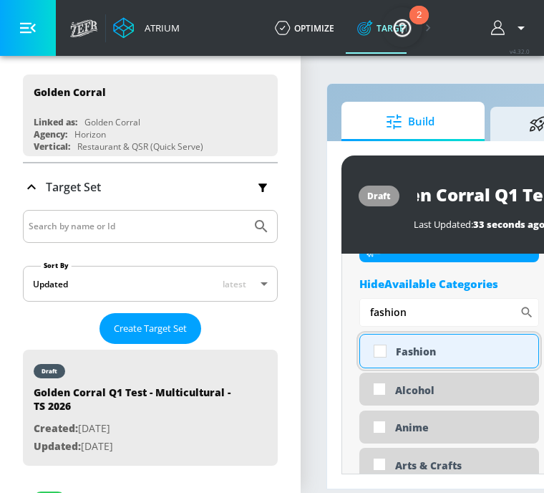
scroll to position [980, 0]
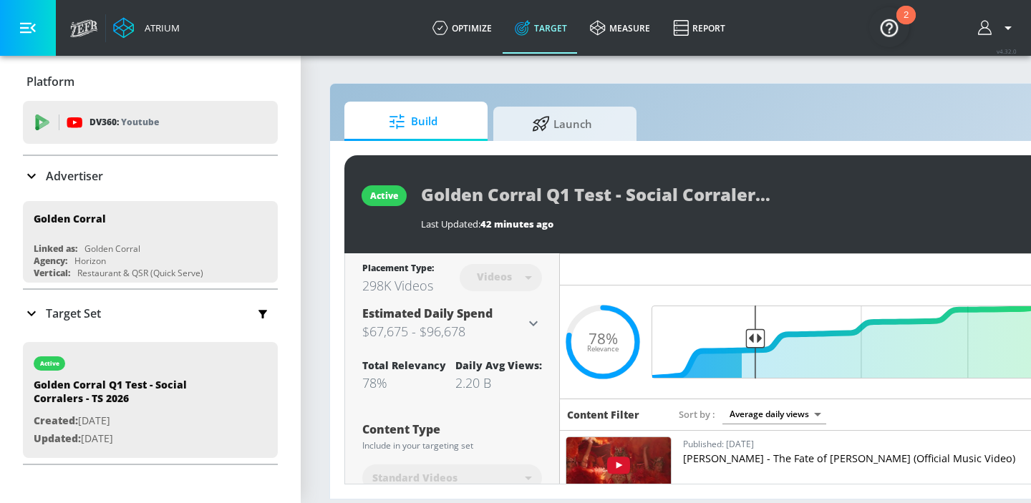
click at [436, 130] on span "Build" at bounding box center [413, 122] width 109 height 34
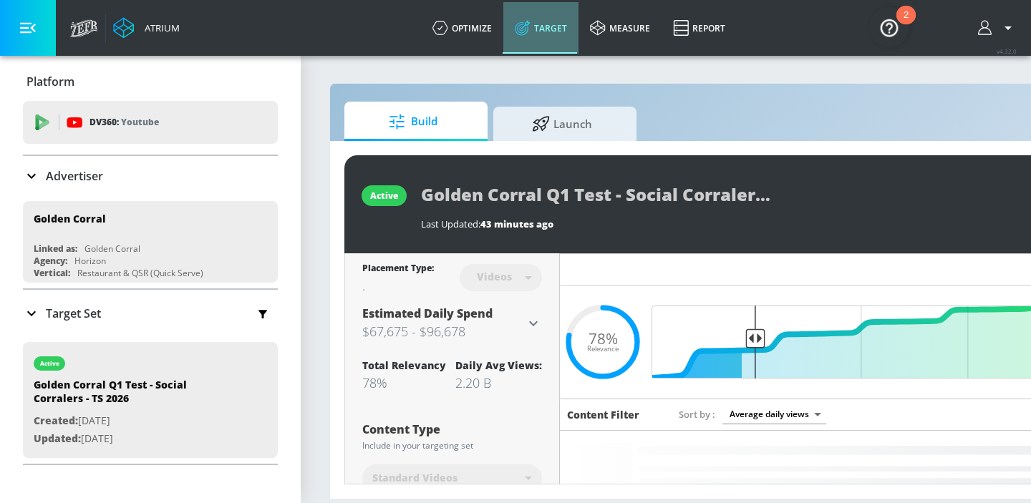
click at [541, 29] on link "Target" at bounding box center [540, 28] width 75 height 52
click at [62, 320] on p "Target Set" at bounding box center [73, 314] width 55 height 16
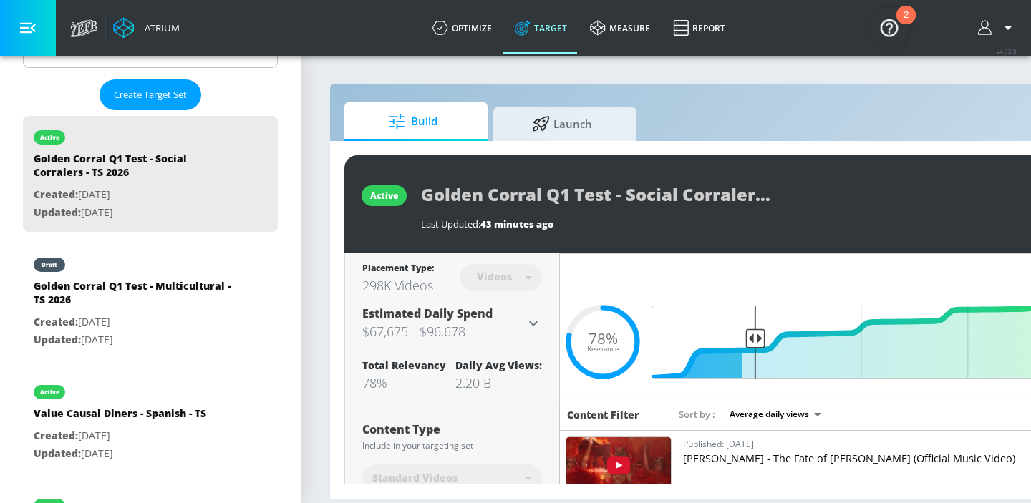
scroll to position [415, 0]
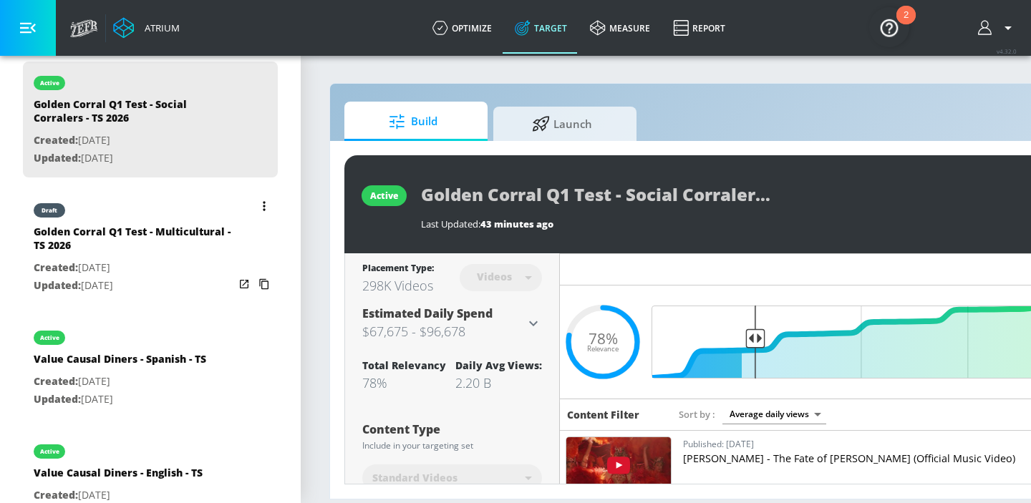
click at [169, 259] on p "Created: Oct. 13, 2025" at bounding box center [134, 268] width 200 height 18
type input "Golden Corral Q1 Test - Multicultural - TS 2026"
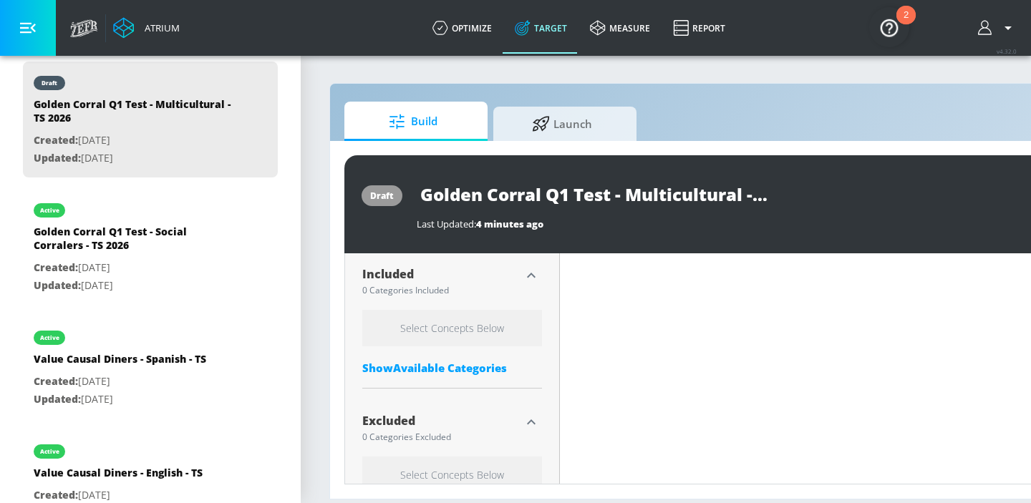
scroll to position [470, 0]
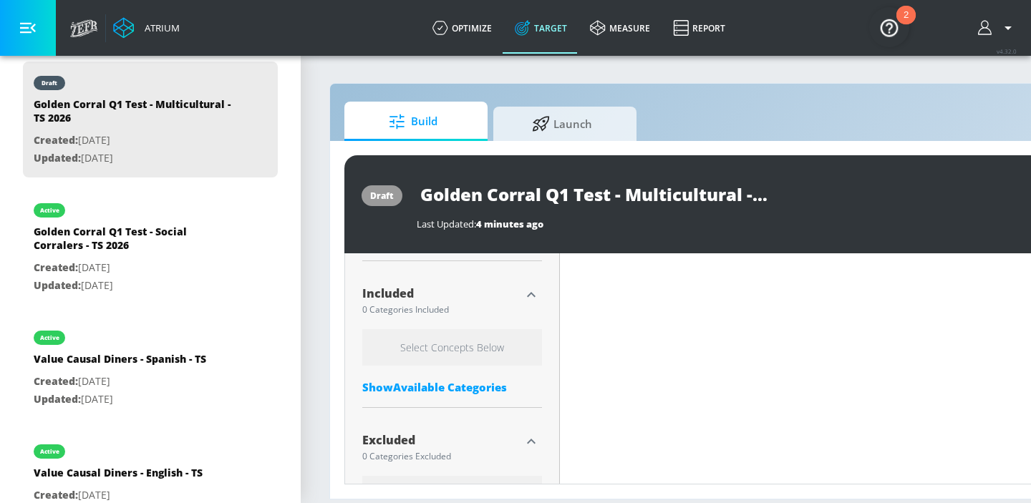
type input "0.7"
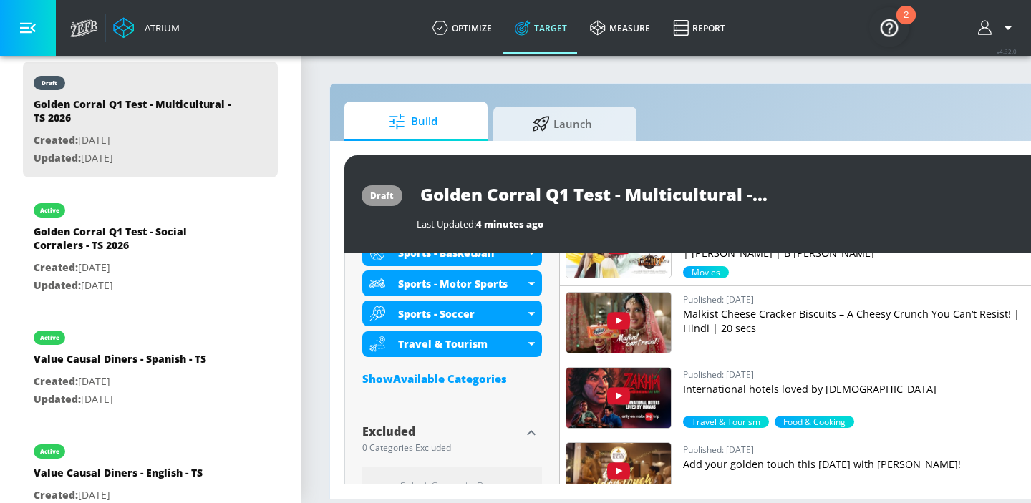
scroll to position [907, 0]
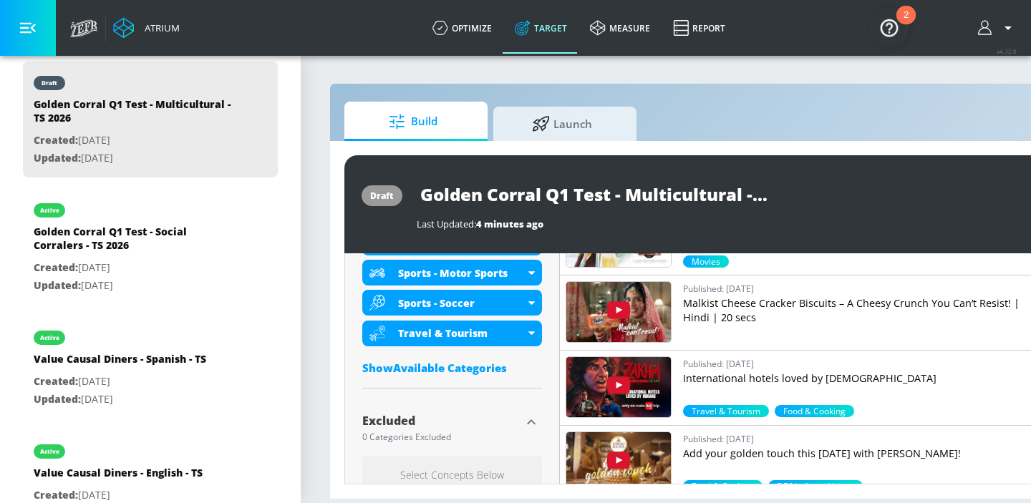
click at [460, 367] on div "Show Available Categories" at bounding box center [452, 368] width 180 height 14
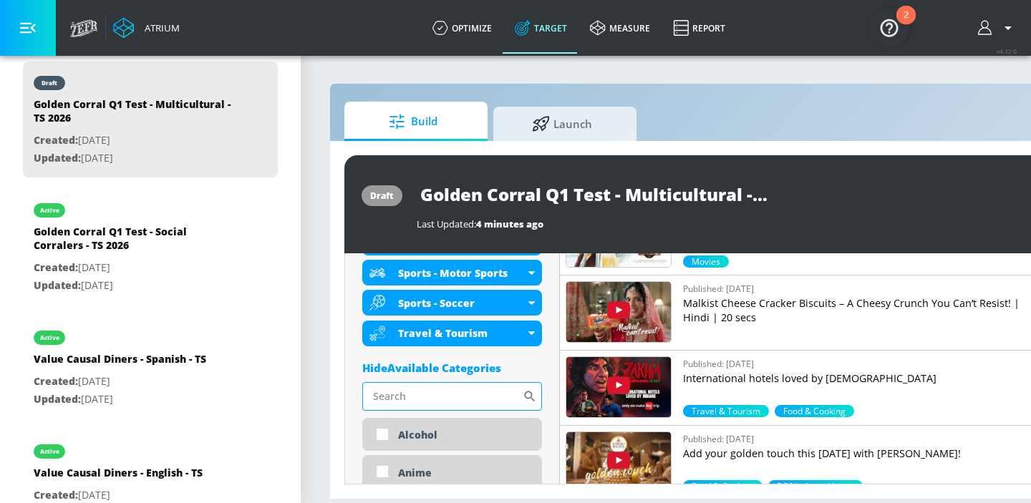
click at [443, 390] on input "Sort By" at bounding box center [442, 396] width 160 height 29
click at [424, 393] on input "Sort By" at bounding box center [442, 396] width 160 height 29
type input "s"
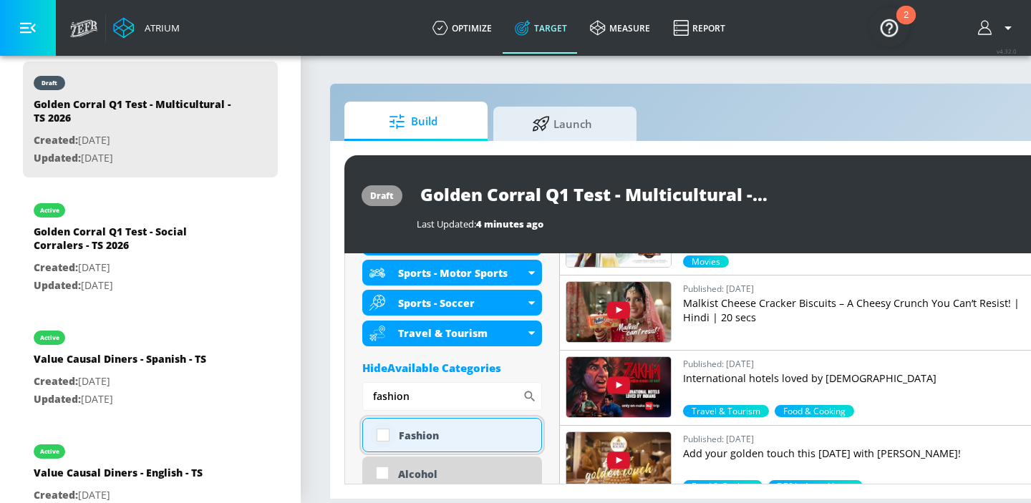
type input "fashion"
click at [382, 438] on input "checkbox" at bounding box center [383, 435] width 26 height 26
checkbox input "true"
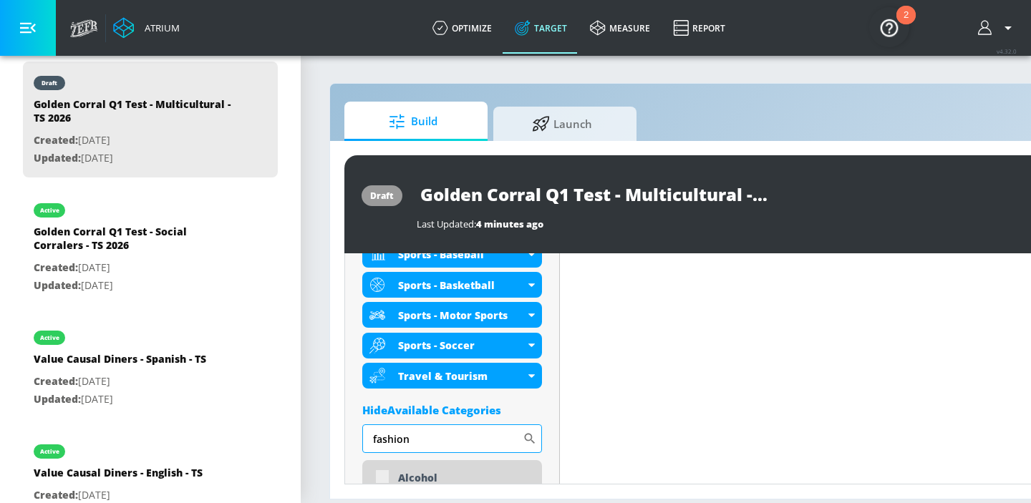
scroll to position [919, 0]
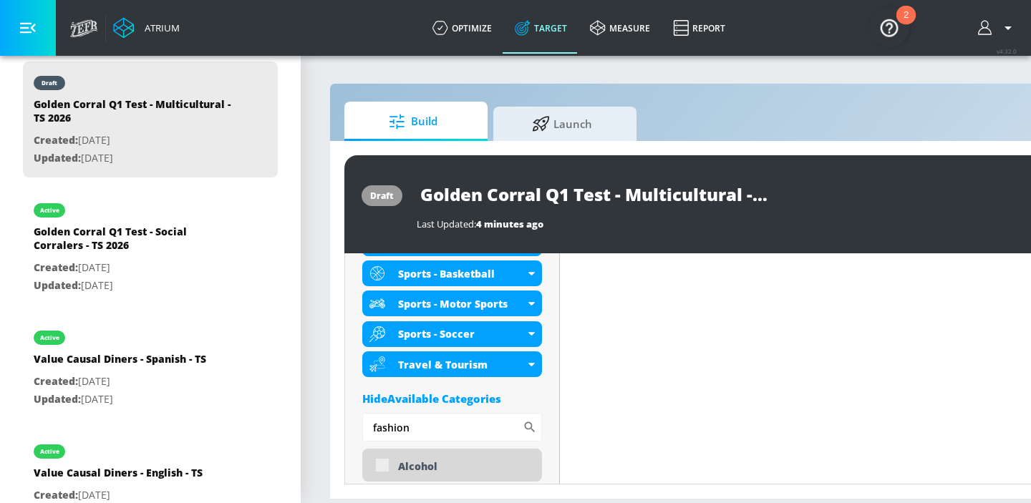
drag, startPoint x: 435, startPoint y: 431, endPoint x: 326, endPoint y: 427, distance: 109.6
click at [326, 427] on section "Build Launch draft Golden Corral Q1 Test - Multicultural - TS 2026 Last Updated…" at bounding box center [753, 278] width 905 height 449
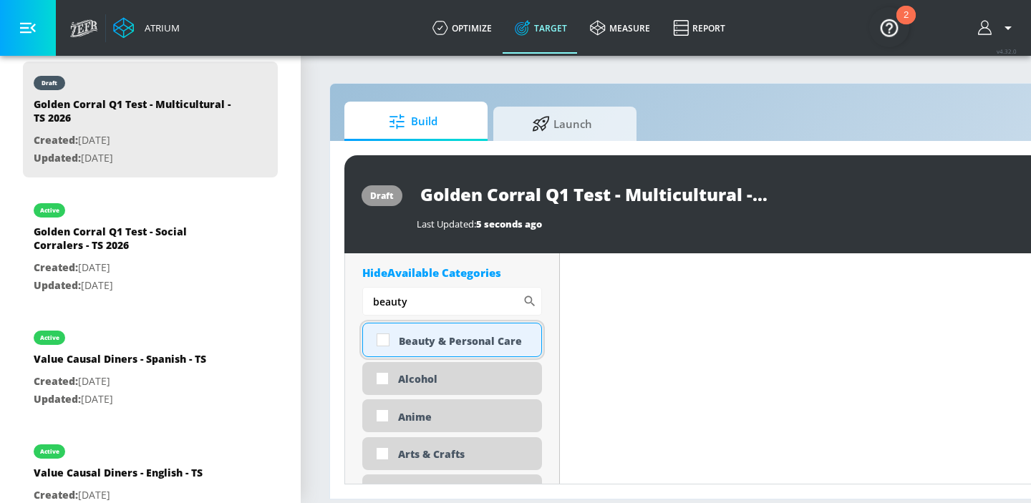
scroll to position [1021, 0]
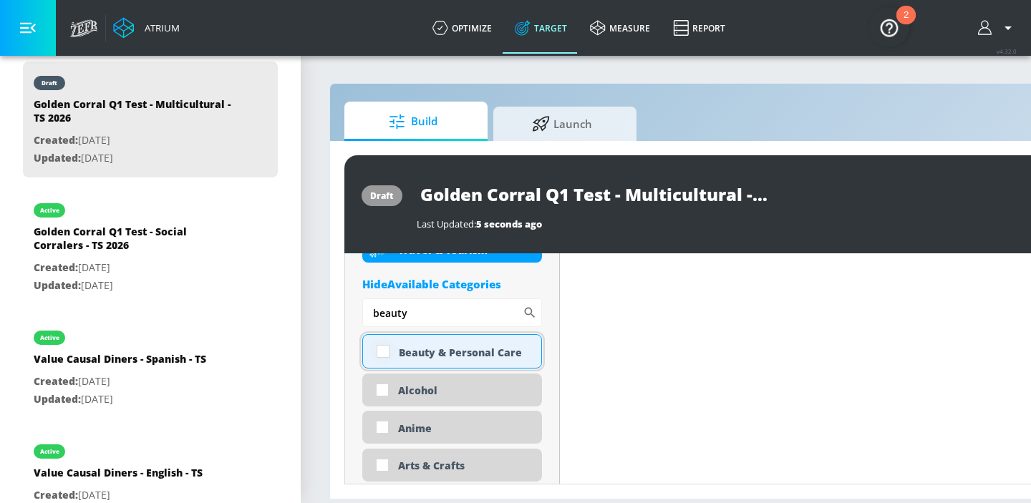
type input "beauty"
click at [381, 358] on input "checkbox" at bounding box center [383, 352] width 26 height 26
checkbox input "true"
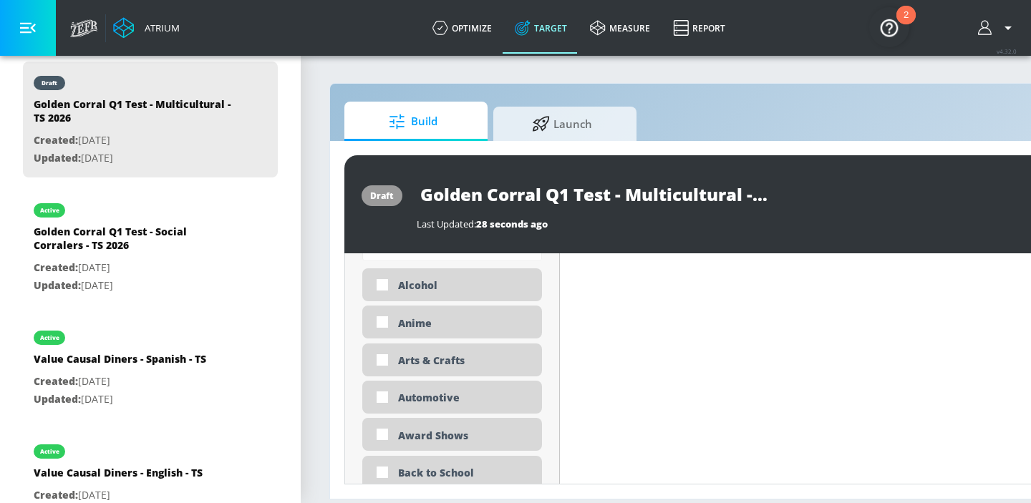
scroll to position [923, 0]
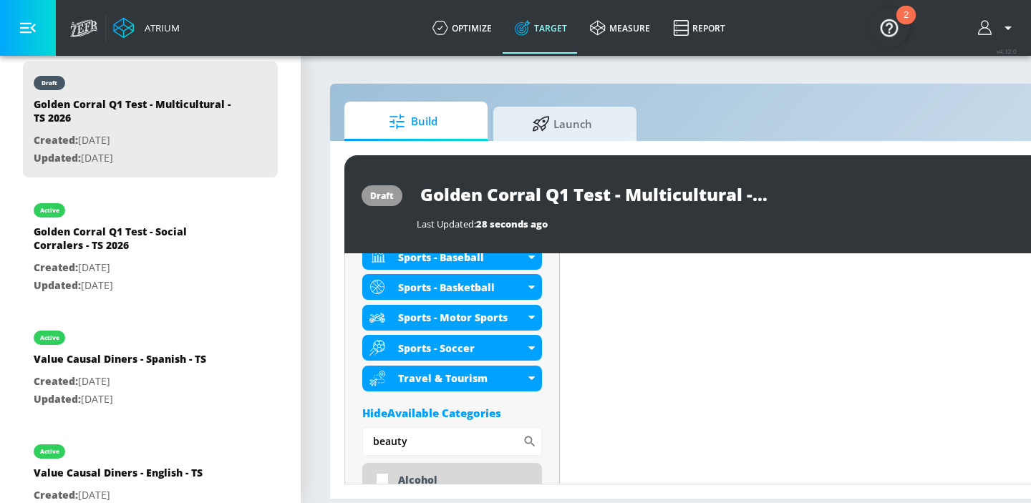
click at [478, 415] on div "Hide Available Categories" at bounding box center [452, 413] width 180 height 14
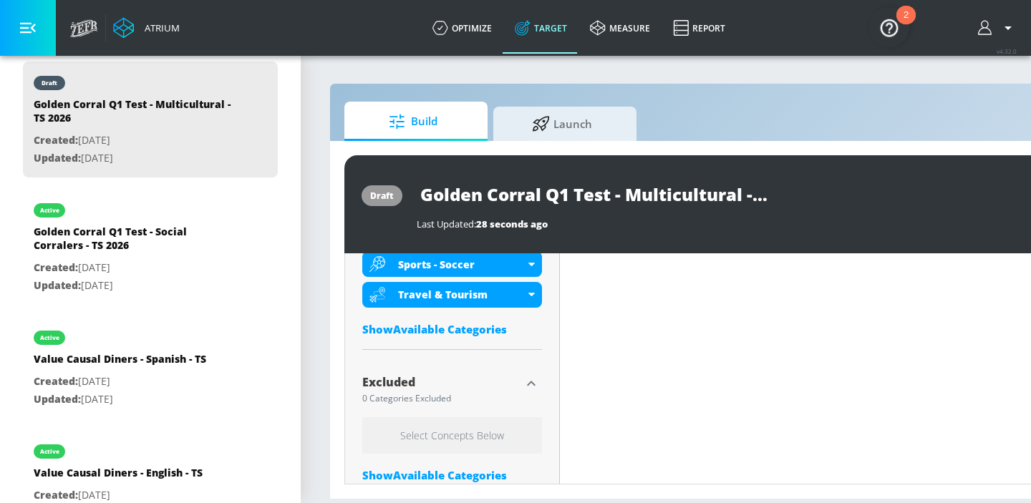
scroll to position [1033, 0]
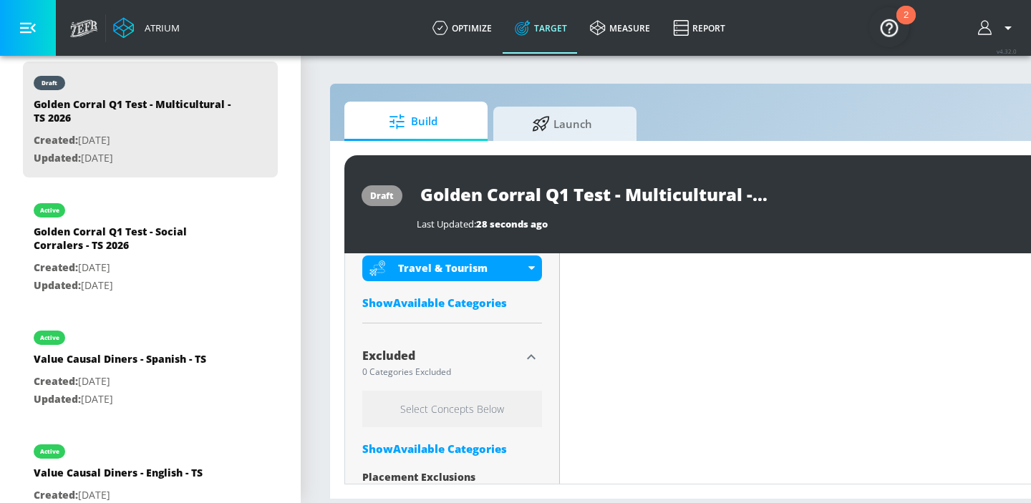
click at [464, 453] on div "Show Available Categories" at bounding box center [452, 449] width 180 height 14
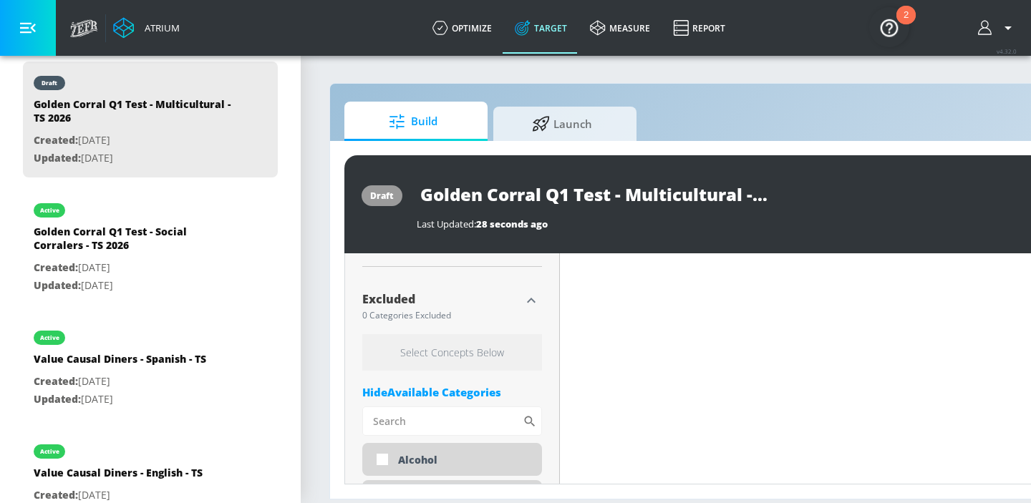
scroll to position [1095, 0]
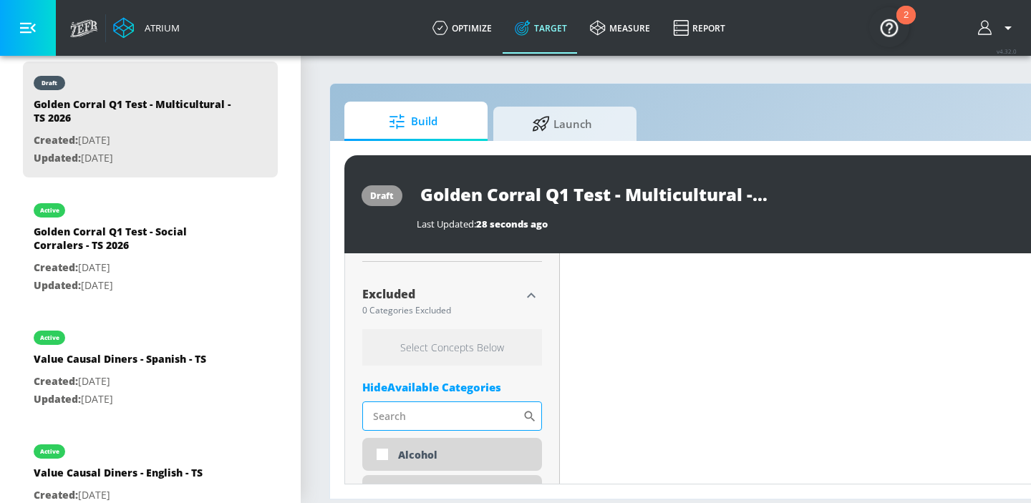
click at [444, 419] on input "Sort By" at bounding box center [442, 416] width 160 height 29
type input "c"
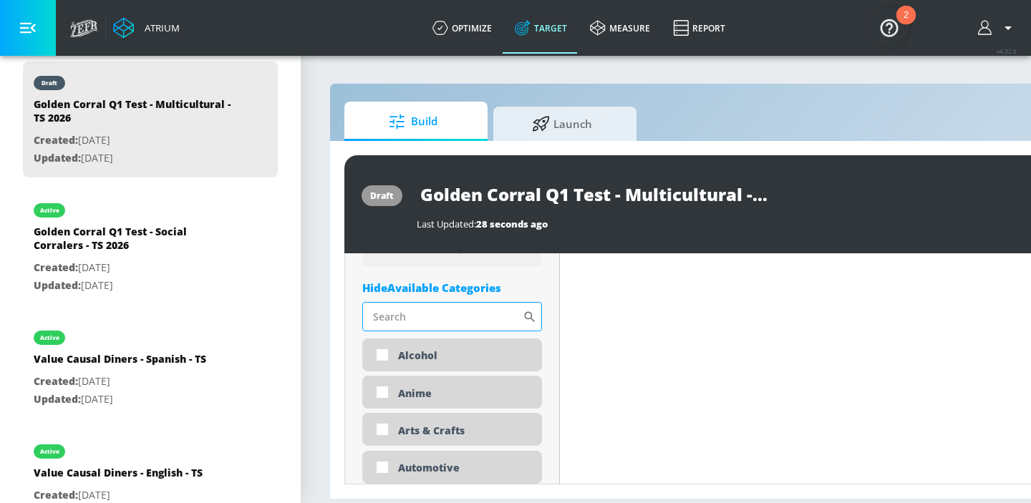
scroll to position [1175, 0]
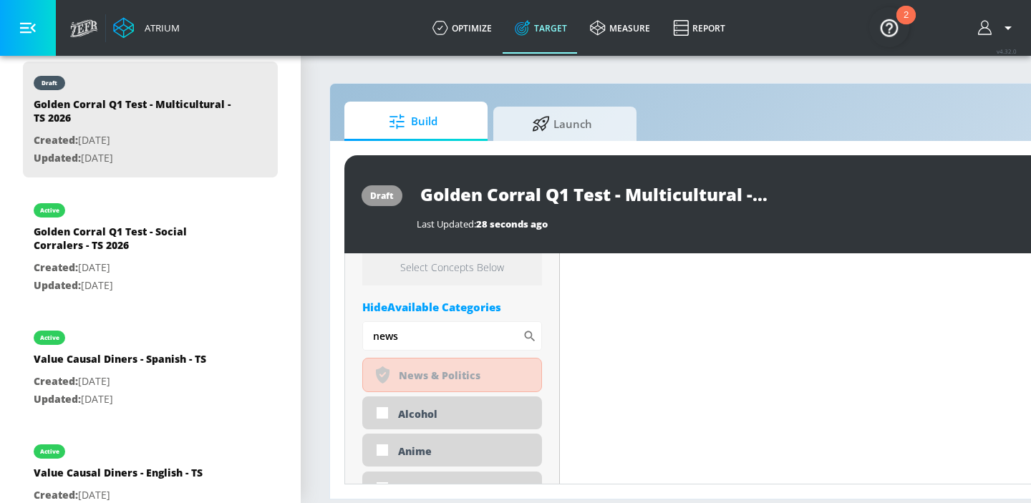
drag, startPoint x: 443, startPoint y: 346, endPoint x: 357, endPoint y: 332, distance: 87.0
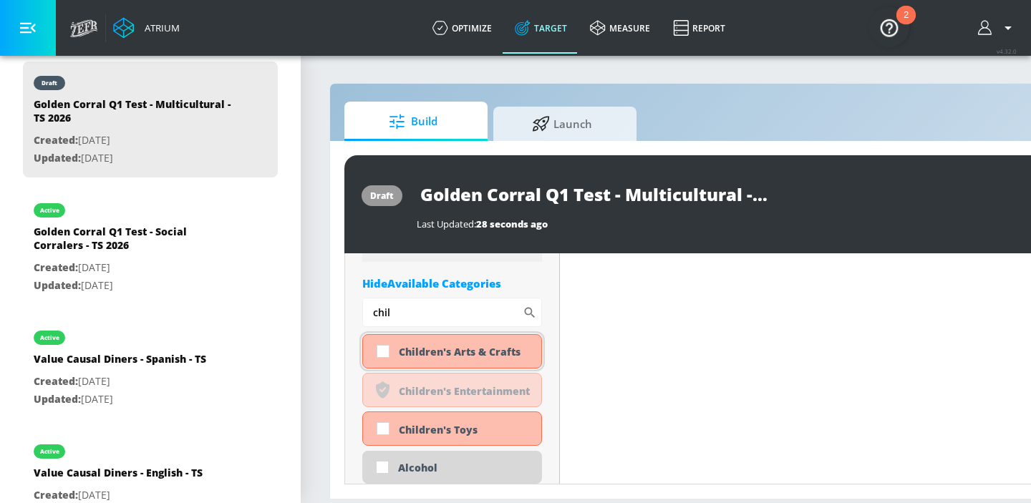
scroll to position [1167, 0]
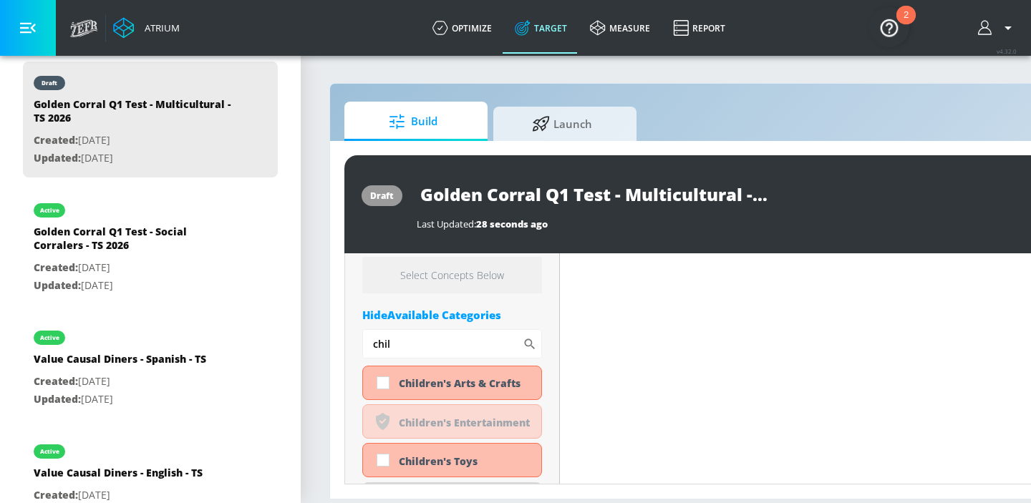
drag, startPoint x: 405, startPoint y: 346, endPoint x: 347, endPoint y: 342, distance: 57.4
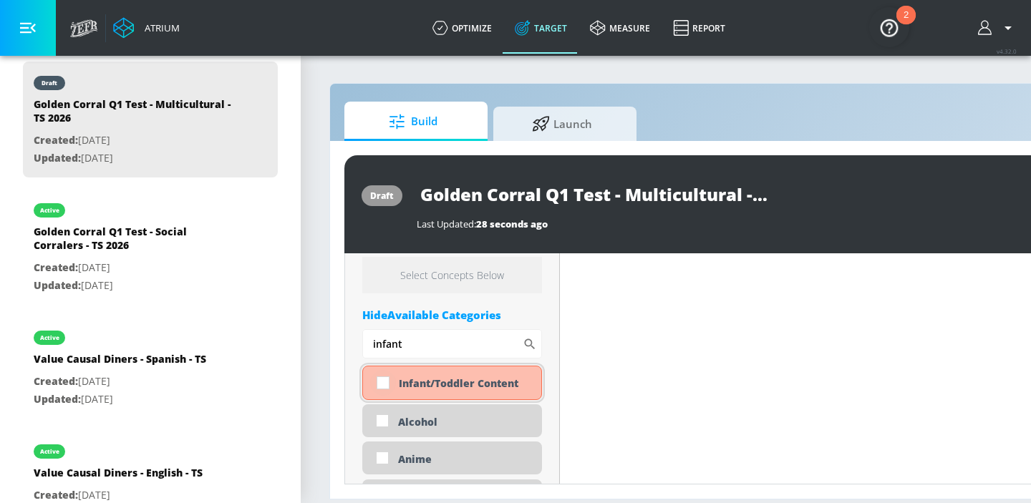
type input "infant"
click at [382, 385] on input "checkbox" at bounding box center [383, 383] width 26 height 26
checkbox input "true"
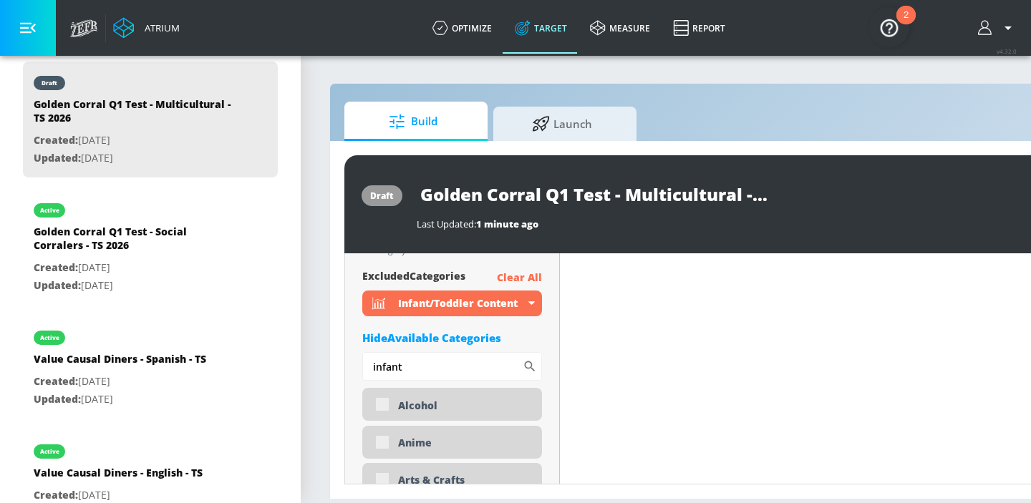
scroll to position [1179, 0]
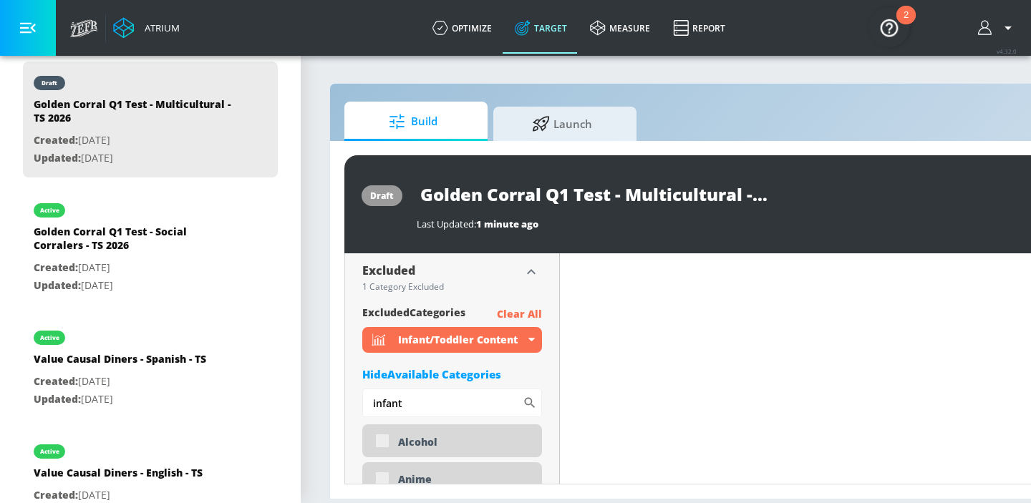
click at [457, 372] on div "Hide Available Categories" at bounding box center [452, 374] width 180 height 14
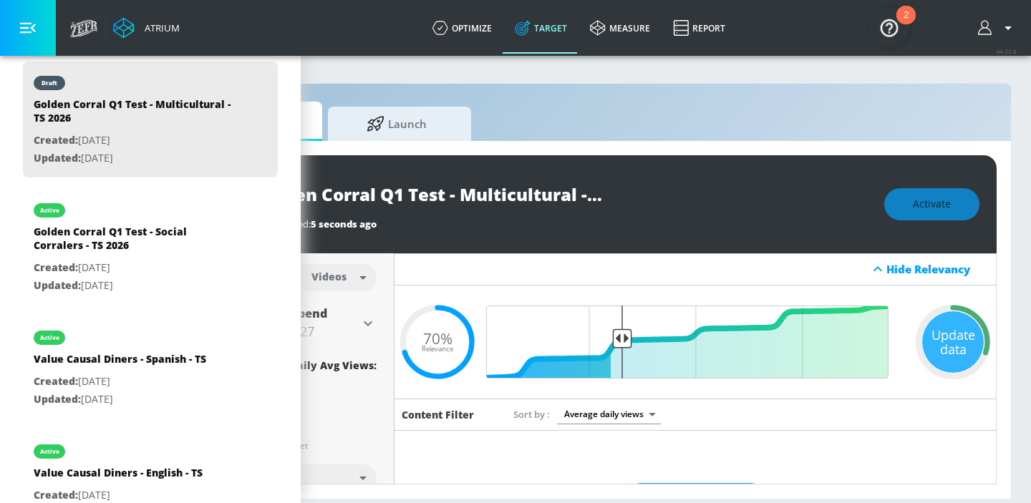
scroll to position [0, 171]
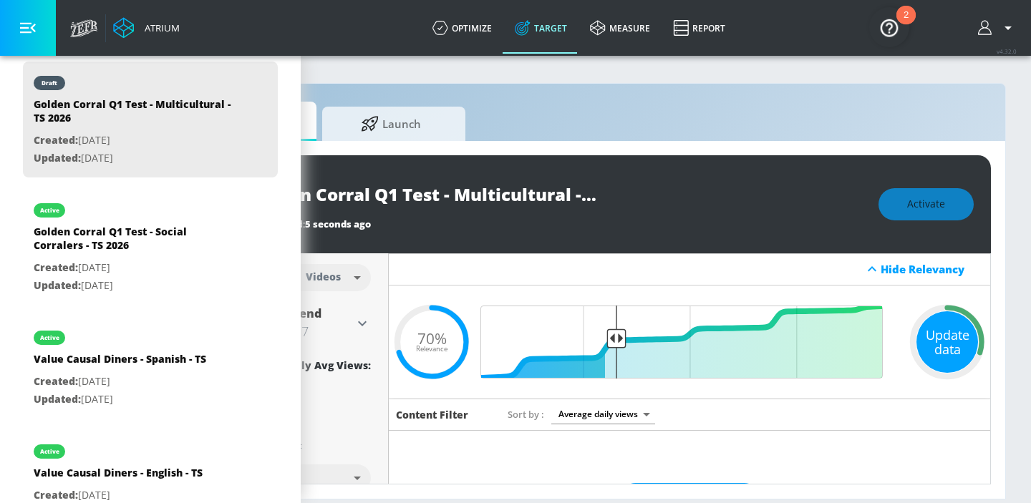
click at [954, 329] on div "Update data" at bounding box center [948, 342] width 62 height 62
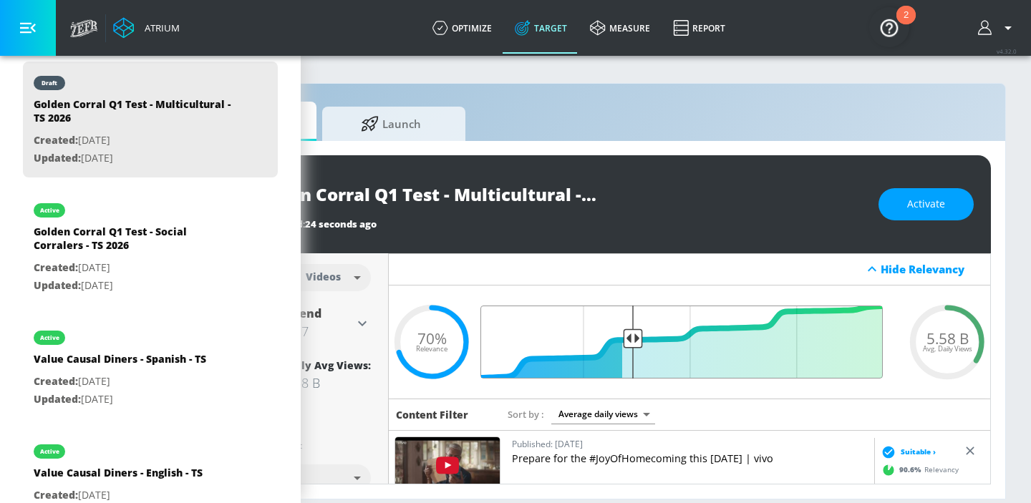
drag, startPoint x: 617, startPoint y: 337, endPoint x: 633, endPoint y: 338, distance: 16.5
click at [633, 338] on input "Final Threshold" at bounding box center [689, 342] width 401 height 73
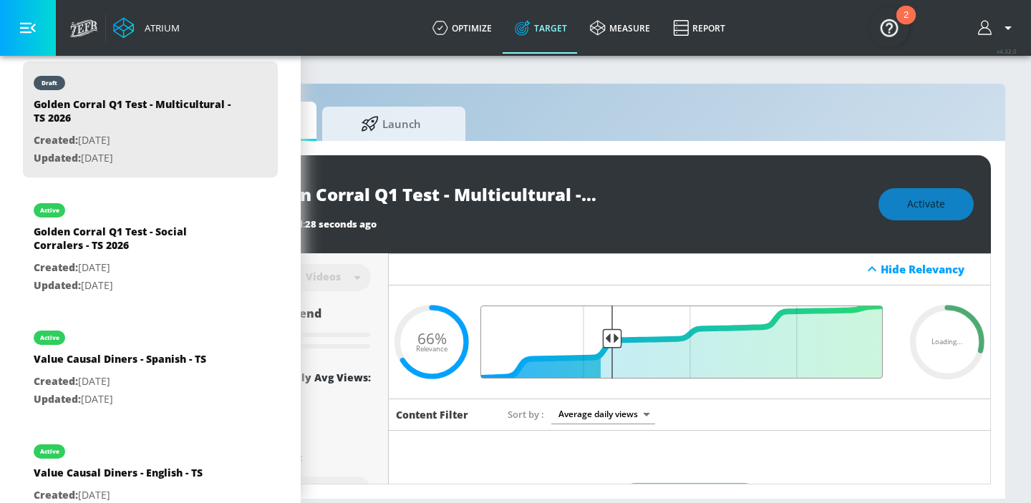
drag, startPoint x: 633, startPoint y: 338, endPoint x: 611, endPoint y: 338, distance: 22.2
click at [611, 338] on input "Final Threshold" at bounding box center [689, 342] width 401 height 73
drag, startPoint x: 611, startPoint y: 338, endPoint x: 597, endPoint y: 337, distance: 13.6
click at [597, 337] on input "Final Threshold" at bounding box center [689, 342] width 401 height 73
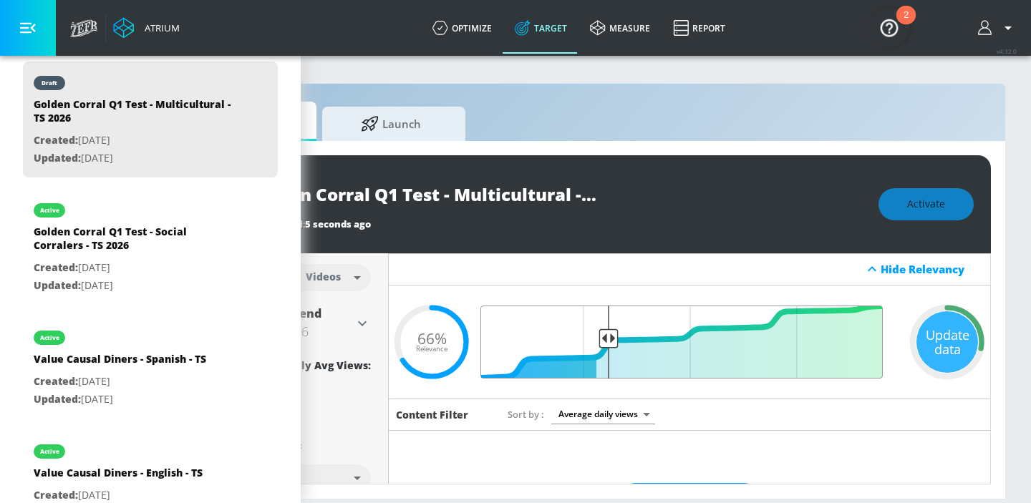
drag, startPoint x: 629, startPoint y: 341, endPoint x: 609, endPoint y: 341, distance: 20.0
click at [609, 341] on input "Final Threshold" at bounding box center [689, 342] width 401 height 73
click at [943, 341] on div "Update data" at bounding box center [948, 342] width 62 height 62
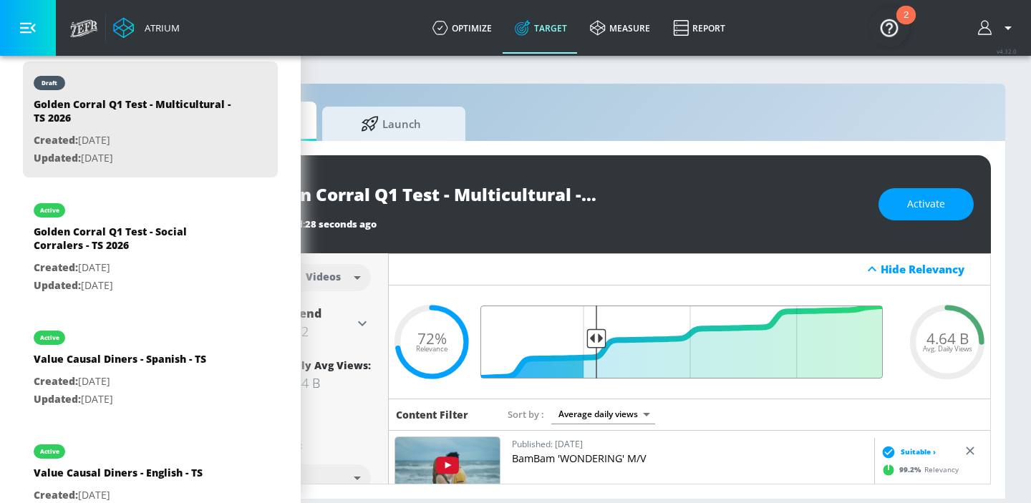
type input "0.75"
click at [596, 339] on input "Final Threshold" at bounding box center [689, 342] width 401 height 73
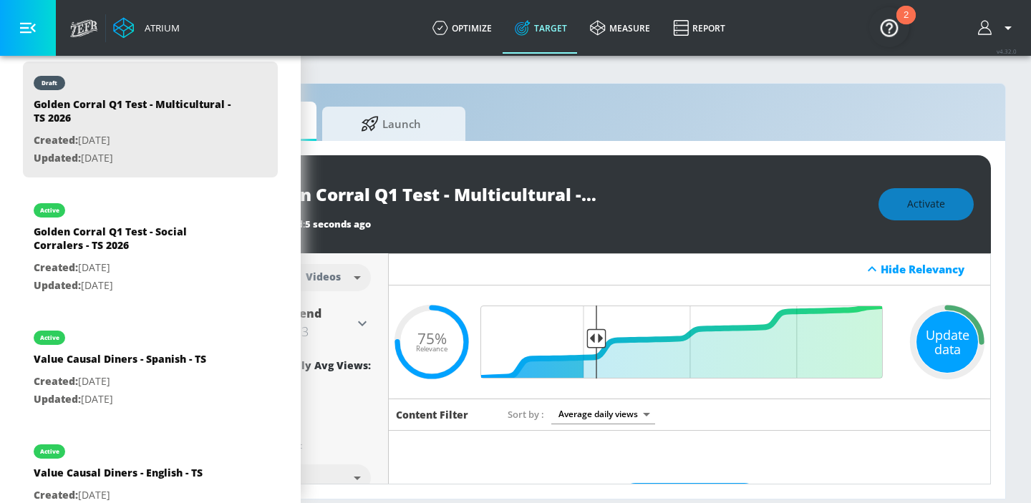
click at [944, 353] on div "Update data" at bounding box center [948, 342] width 62 height 62
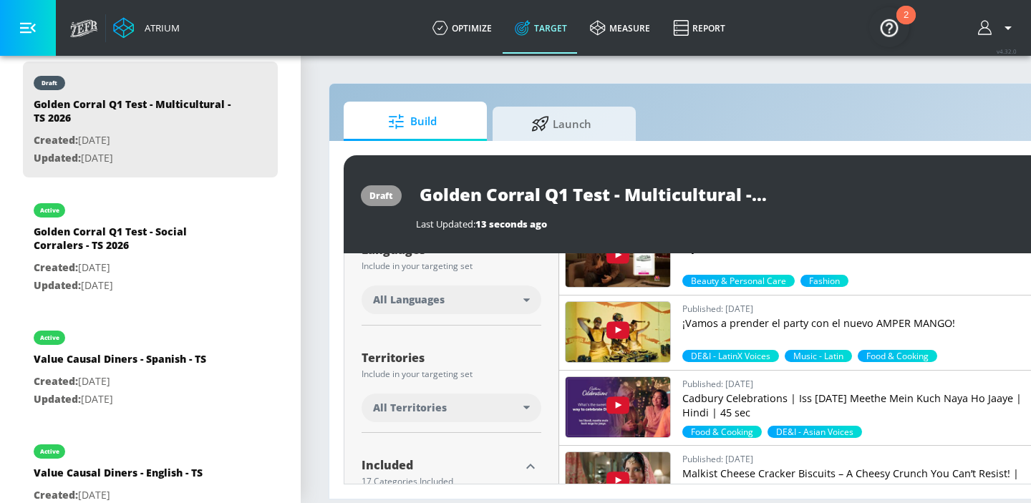
scroll to position [212, 0]
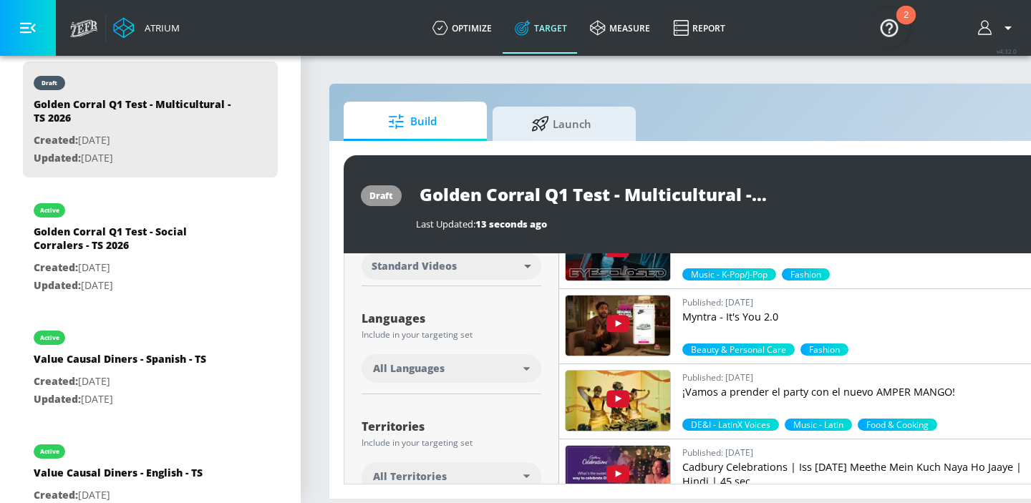
click at [485, 365] on div "All Languages" at bounding box center [448, 369] width 150 height 14
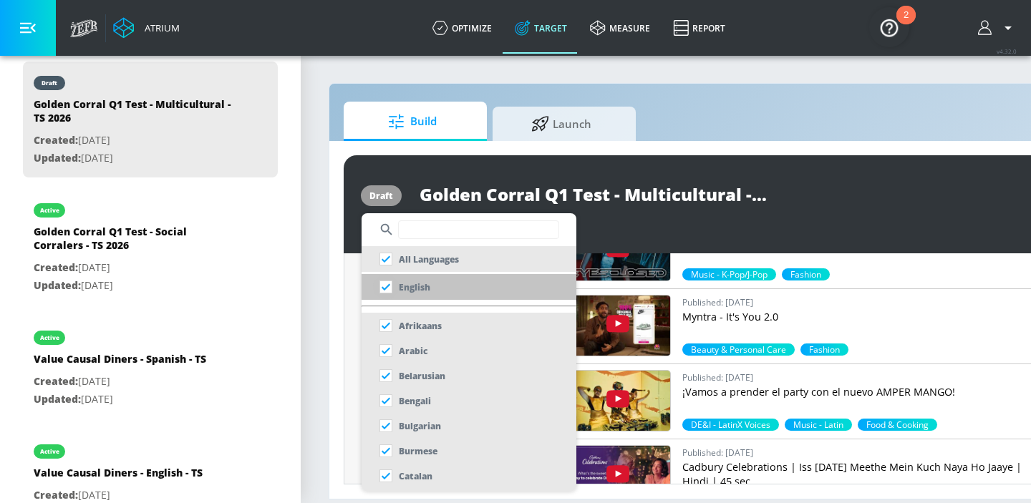
click at [384, 287] on input "checkbox" at bounding box center [386, 287] width 26 height 26
checkbox input "true"
checkbox input "false"
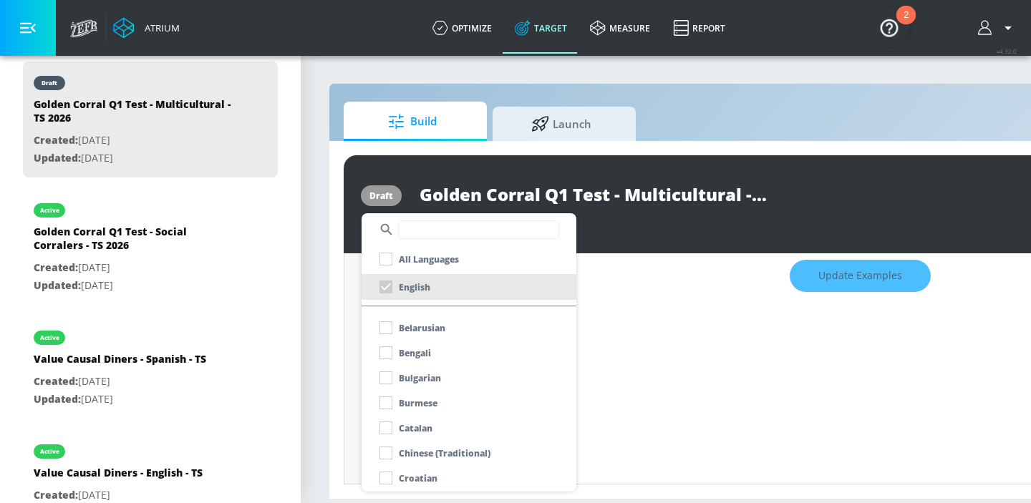
scroll to position [49, 0]
click at [440, 234] on input "text" at bounding box center [478, 230] width 161 height 19
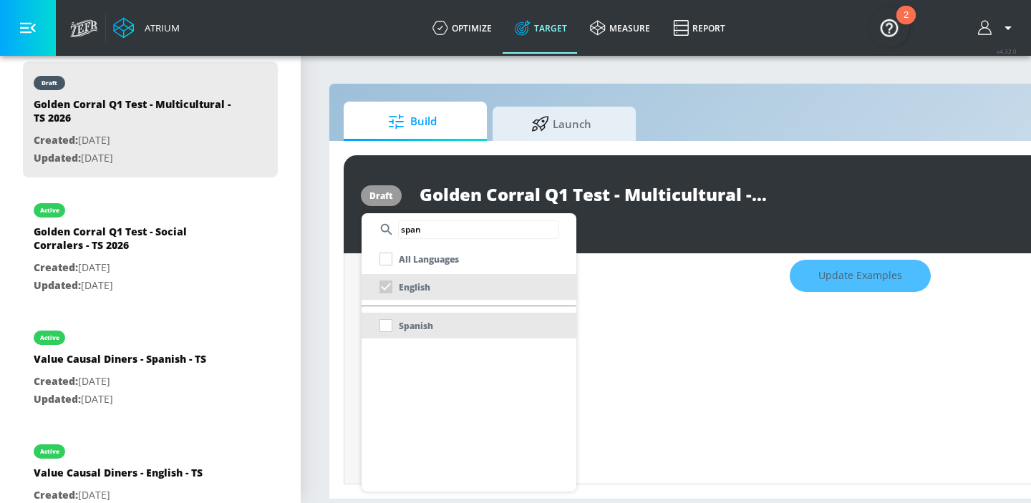
type input "span"
click at [385, 324] on div "Spanish" at bounding box center [403, 326] width 60 height 26
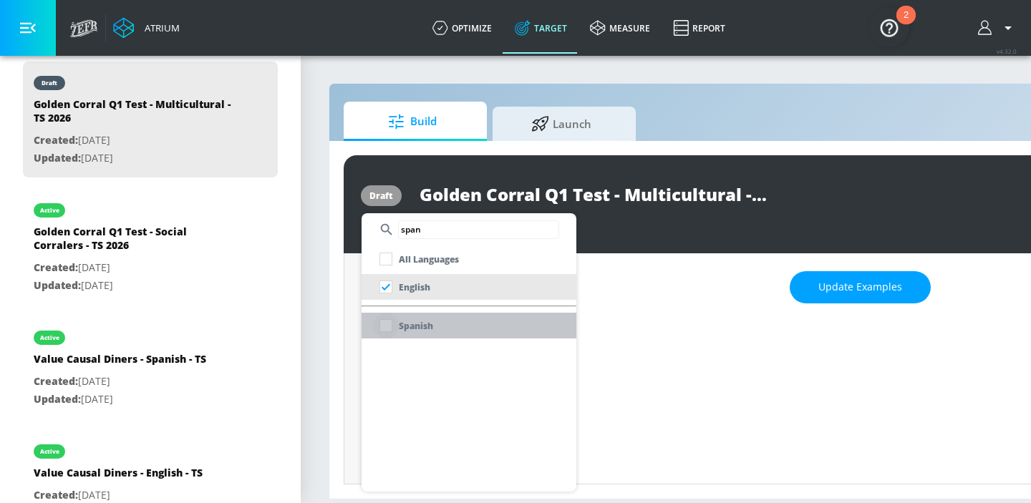
click at [387, 327] on input "checkbox" at bounding box center [386, 326] width 26 height 26
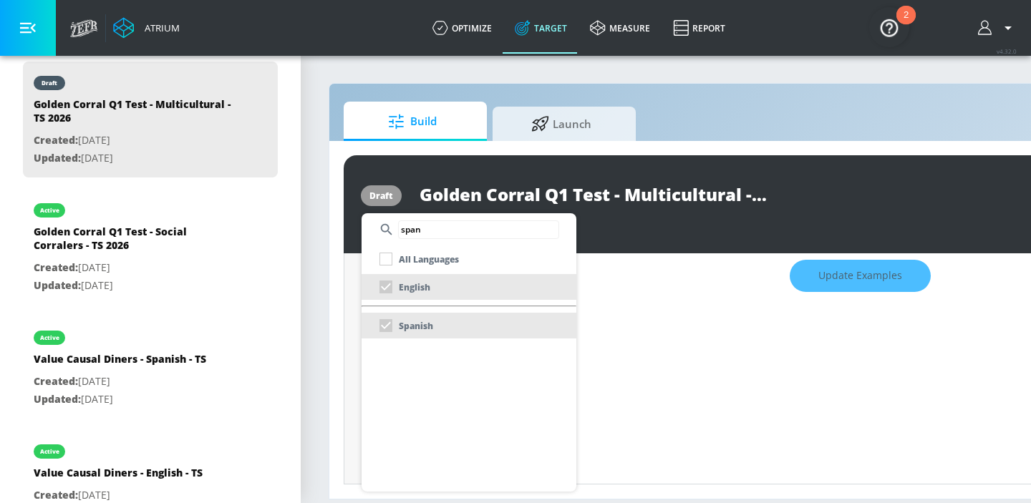
click at [669, 370] on div at bounding box center [515, 251] width 1031 height 503
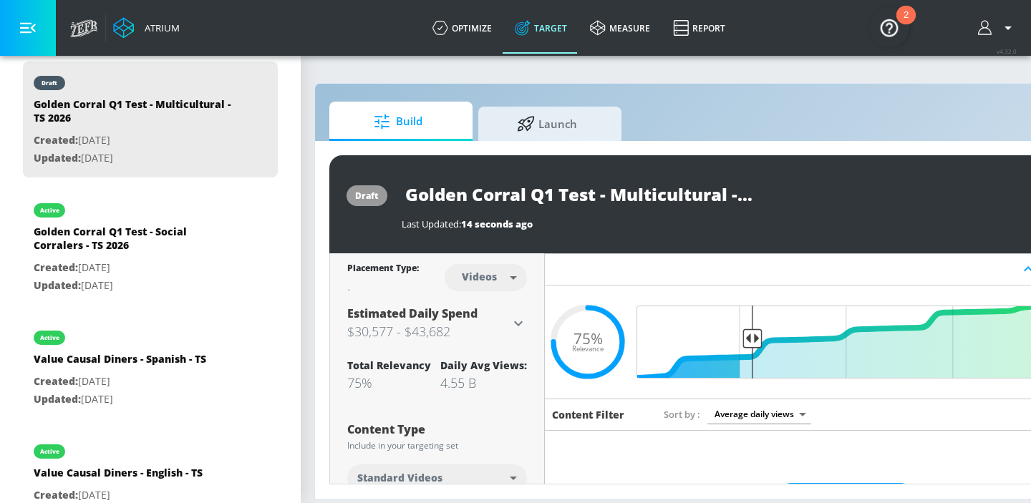
scroll to position [0, 175]
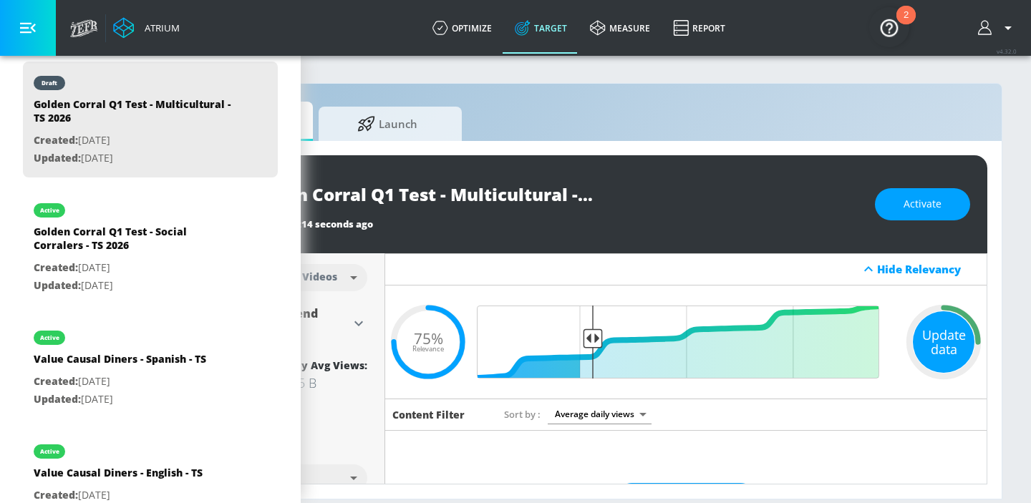
click at [959, 347] on div "Update data" at bounding box center [944, 342] width 62 height 62
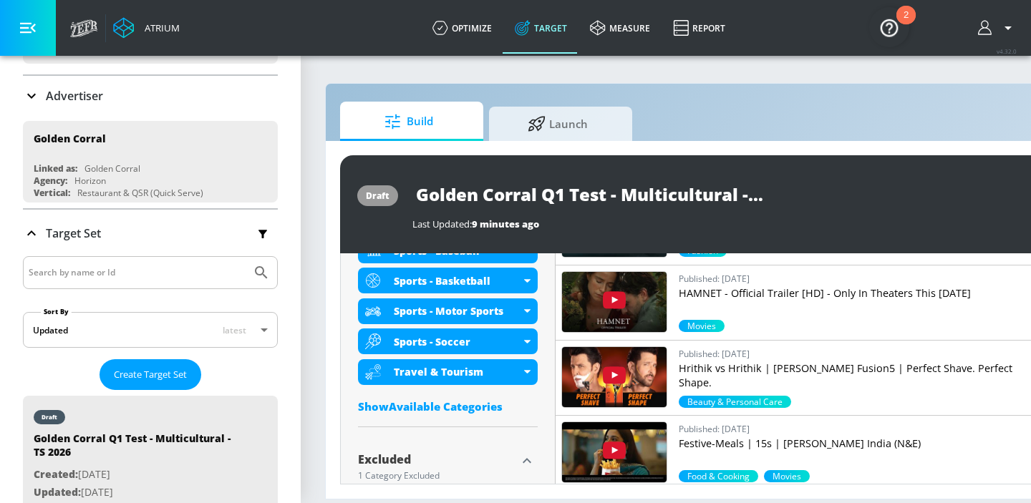
scroll to position [930, 0]
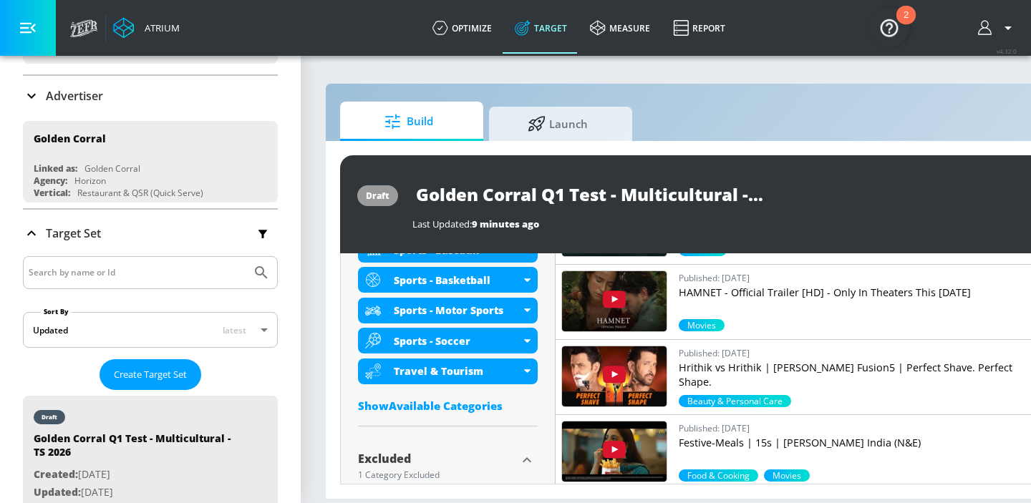
click at [460, 406] on div "Show Available Categories" at bounding box center [448, 406] width 180 height 14
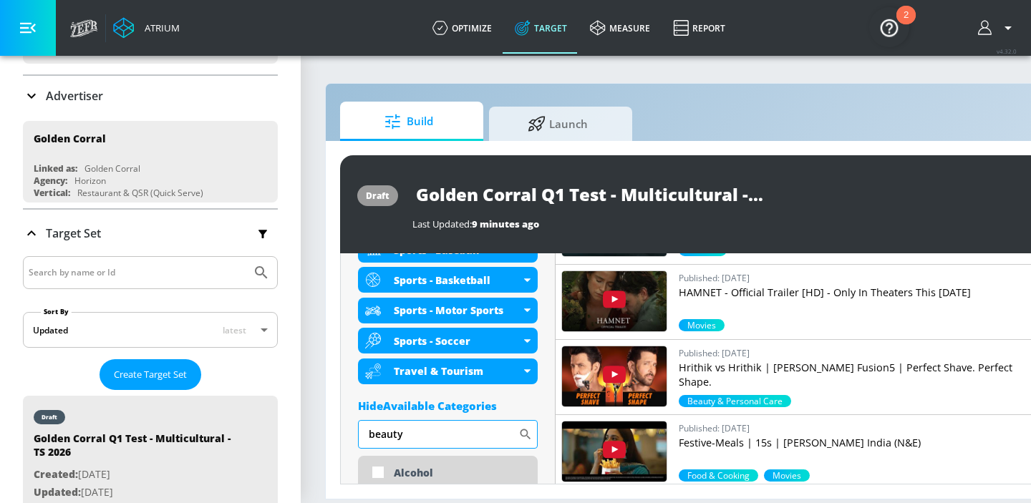
click at [460, 429] on input "beauty" at bounding box center [438, 434] width 160 height 29
type input "b"
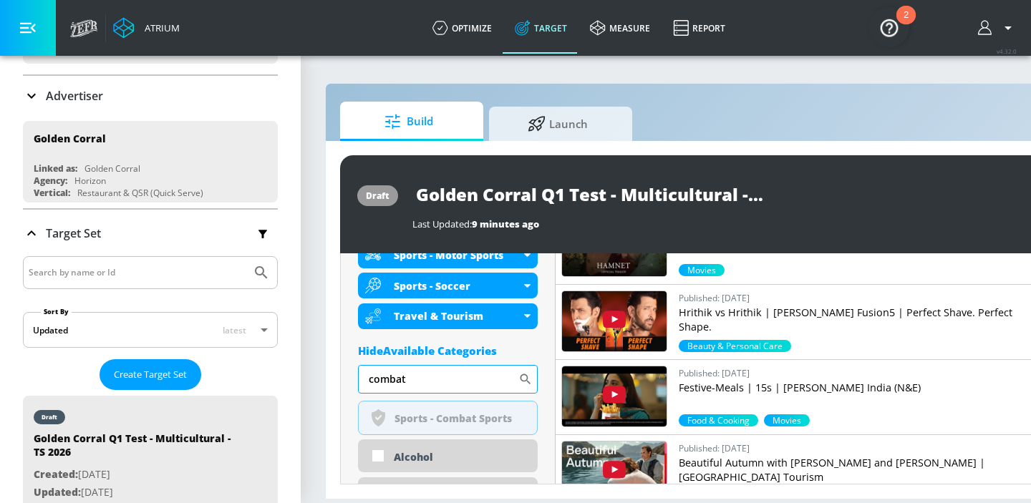
scroll to position [990, 0]
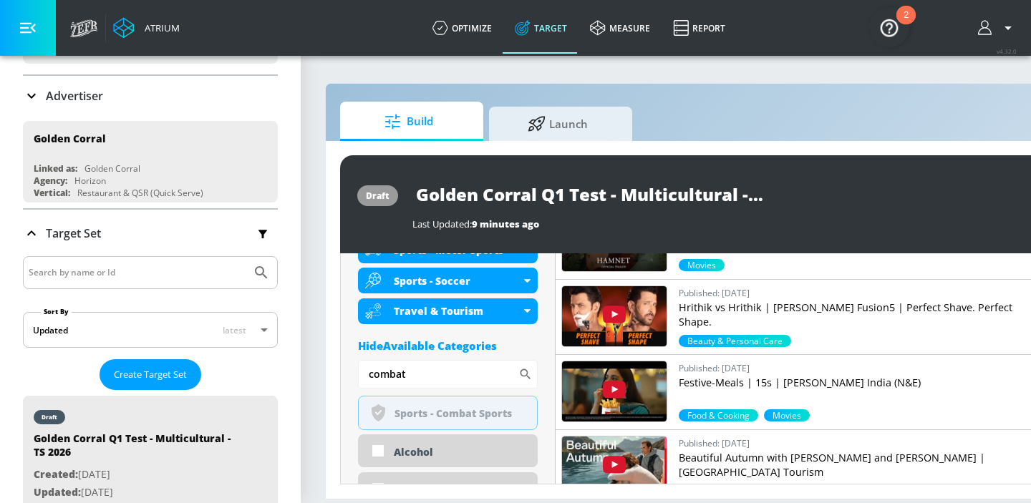
drag, startPoint x: 440, startPoint y: 370, endPoint x: 352, endPoint y: 370, distance: 88.1
type input "tele"
click at [378, 413] on input "checkbox" at bounding box center [379, 413] width 26 height 26
checkbox input "true"
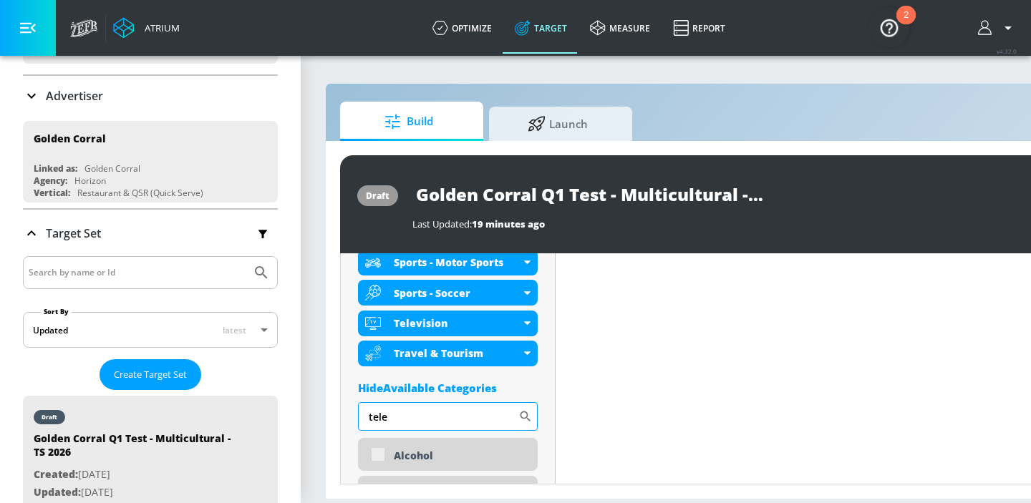
scroll to position [1002, 0]
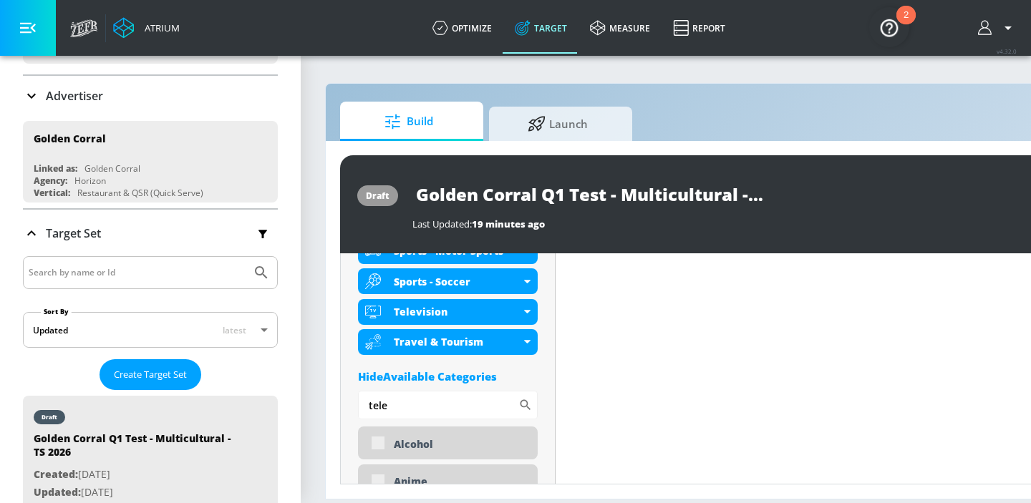
click at [525, 373] on div "Hide Available Categories" at bounding box center [448, 376] width 180 height 14
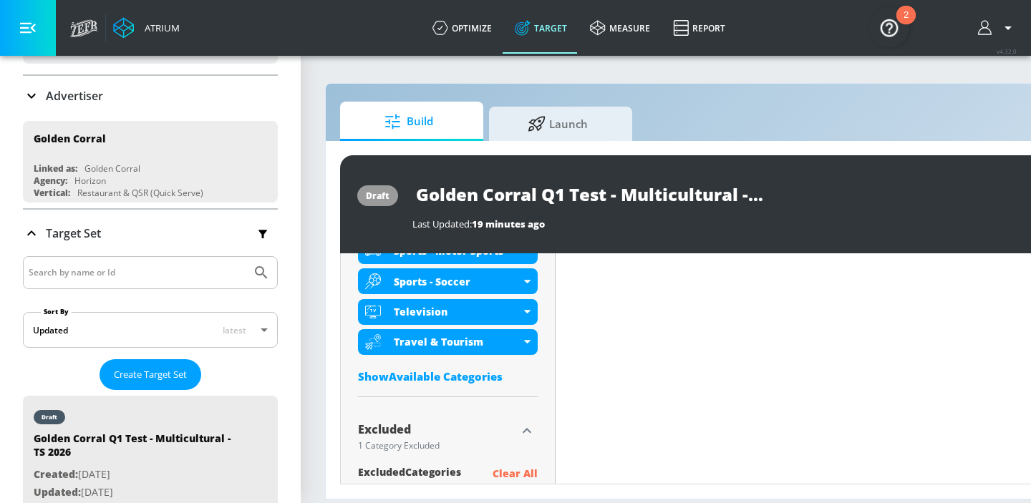
click at [482, 379] on div "Show Available Categories" at bounding box center [448, 376] width 180 height 14
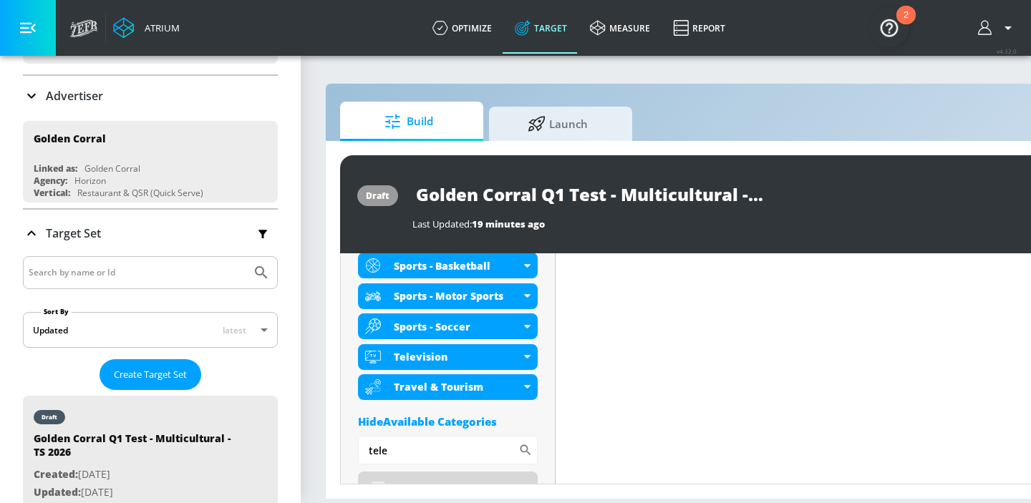
scroll to position [952, 0]
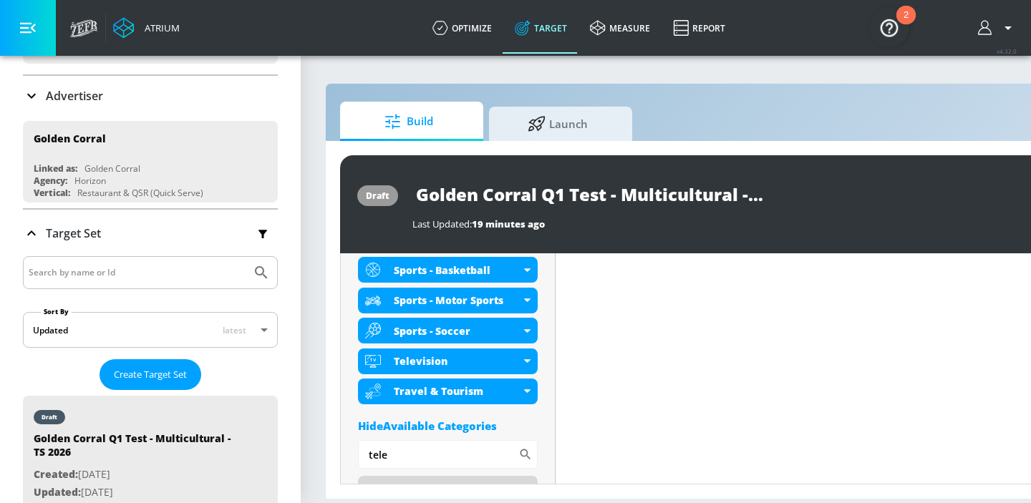
drag, startPoint x: 415, startPoint y: 452, endPoint x: 327, endPoint y: 452, distance: 88.1
click at [327, 452] on div "draft Golden Corral Q1 Test - Multicultural - TS 2026 Last Updated: 19 minutes …" at bounding box center [749, 320] width 846 height 358
click at [518, 419] on div "Hide Available Categories" at bounding box center [448, 426] width 180 height 14
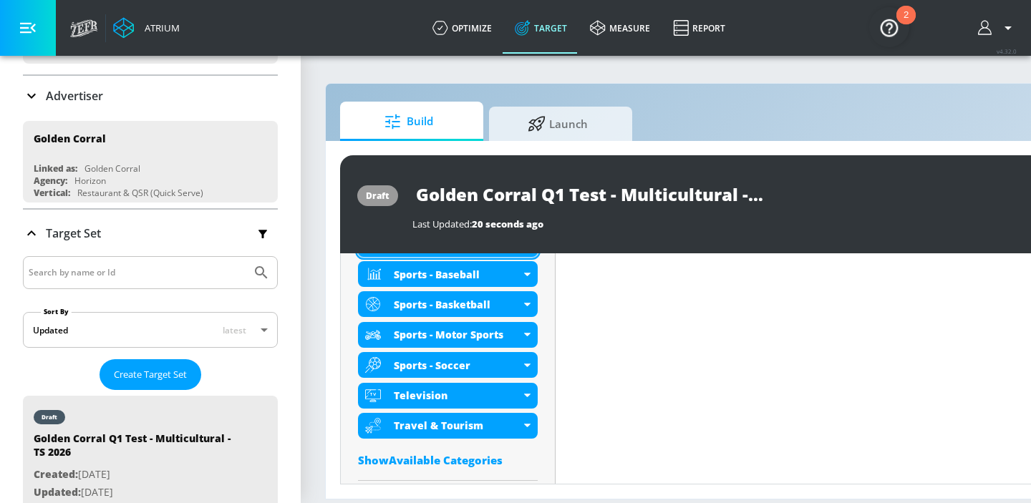
scroll to position [919, 0]
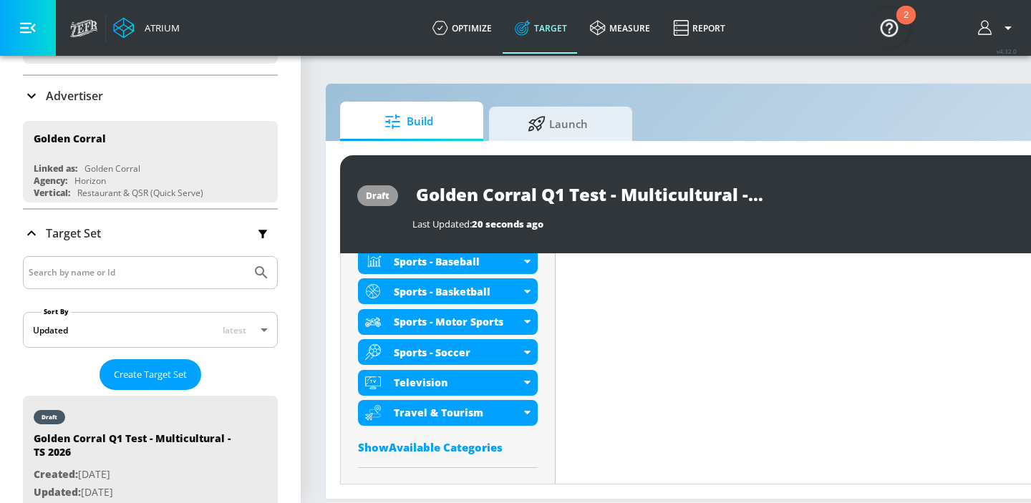
click at [447, 444] on div "Show Available Categories" at bounding box center [448, 447] width 180 height 14
click at [439, 469] on input "Sort By" at bounding box center [438, 476] width 160 height 29
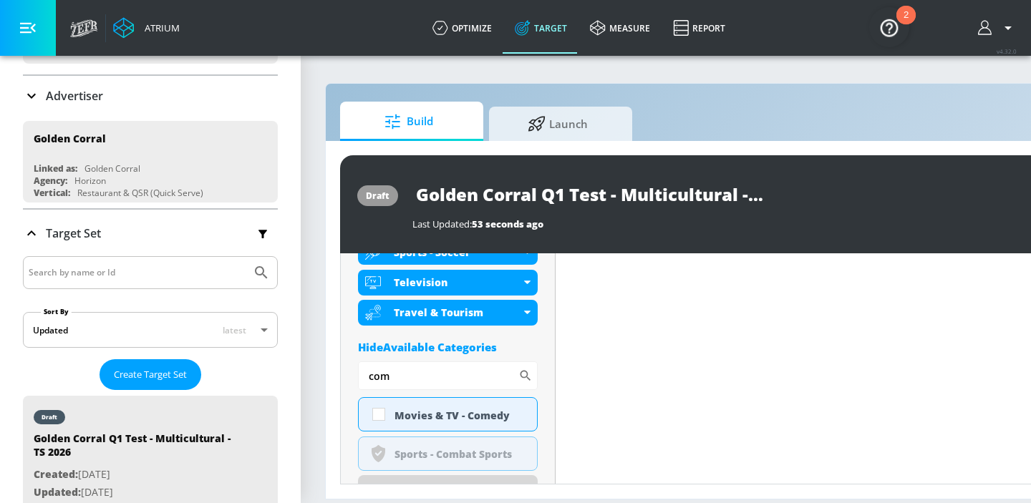
scroll to position [1033, 0]
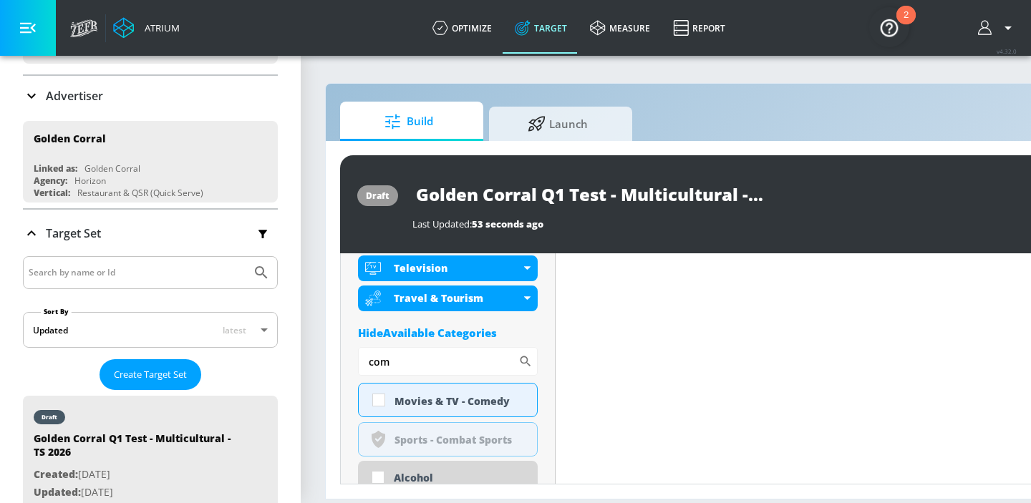
type input "com"
click at [531, 329] on div "Hide Available Categories" at bounding box center [448, 333] width 180 height 14
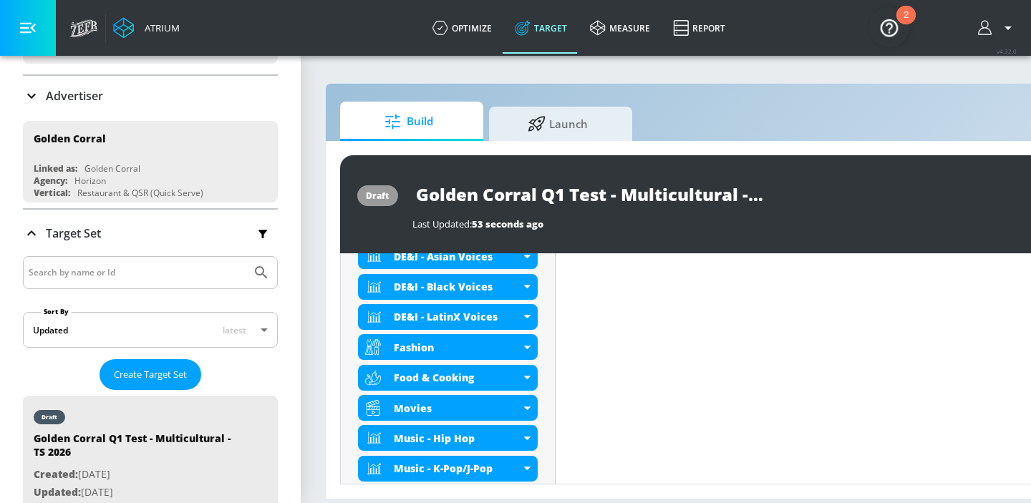
scroll to position [423, 0]
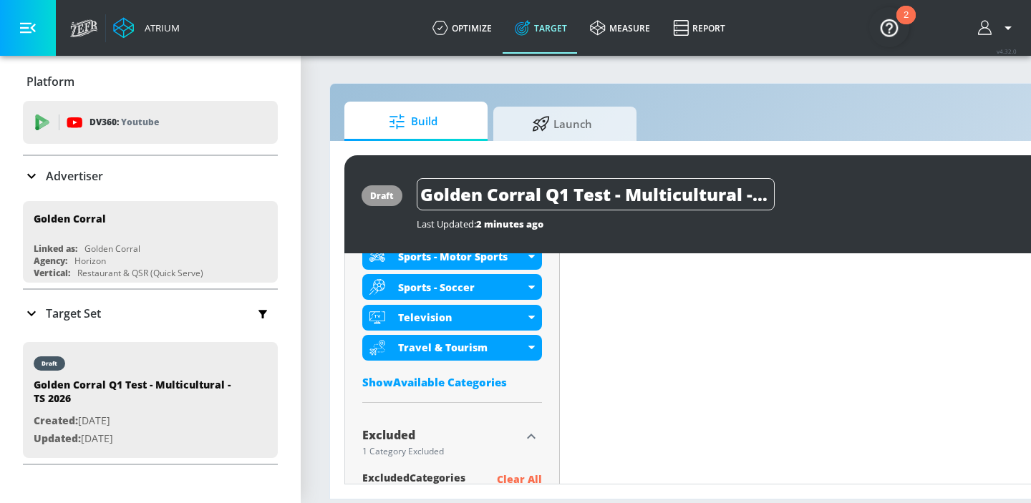
scroll to position [992, 0]
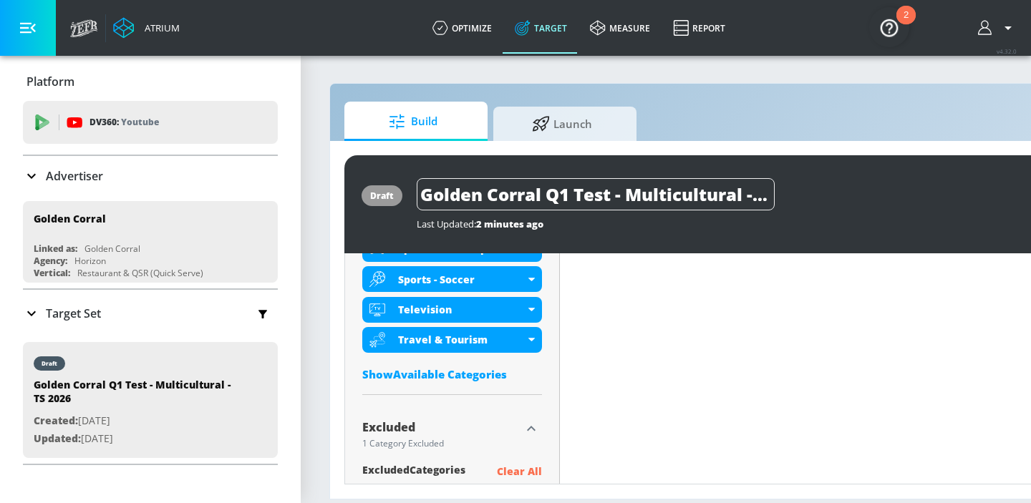
click at [455, 381] on div "Show Available Categories" at bounding box center [452, 374] width 180 height 14
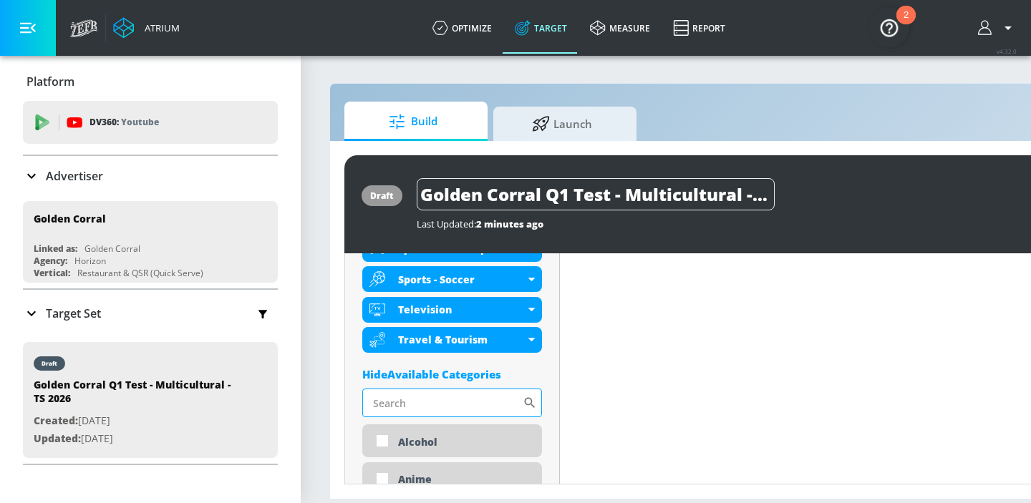
click at [429, 399] on input "Sort By" at bounding box center [442, 403] width 160 height 29
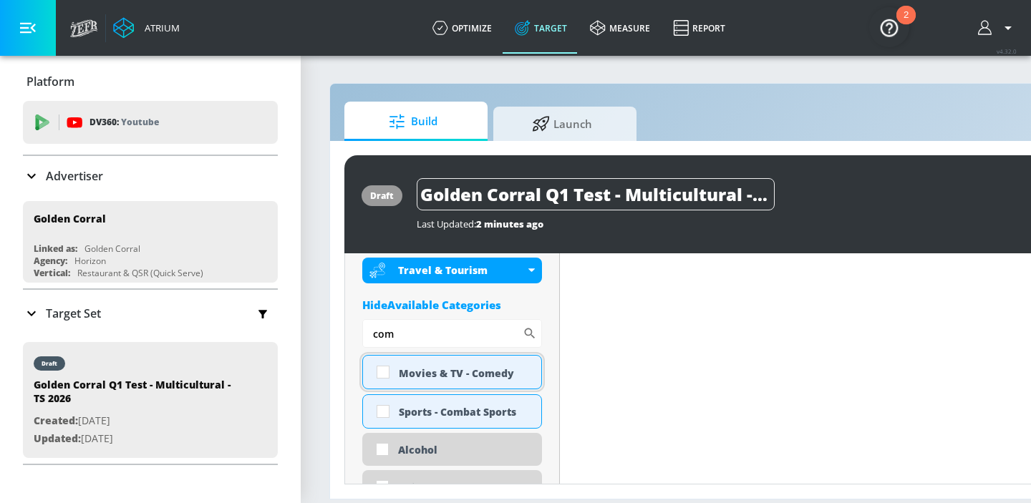
scroll to position [1063, 0]
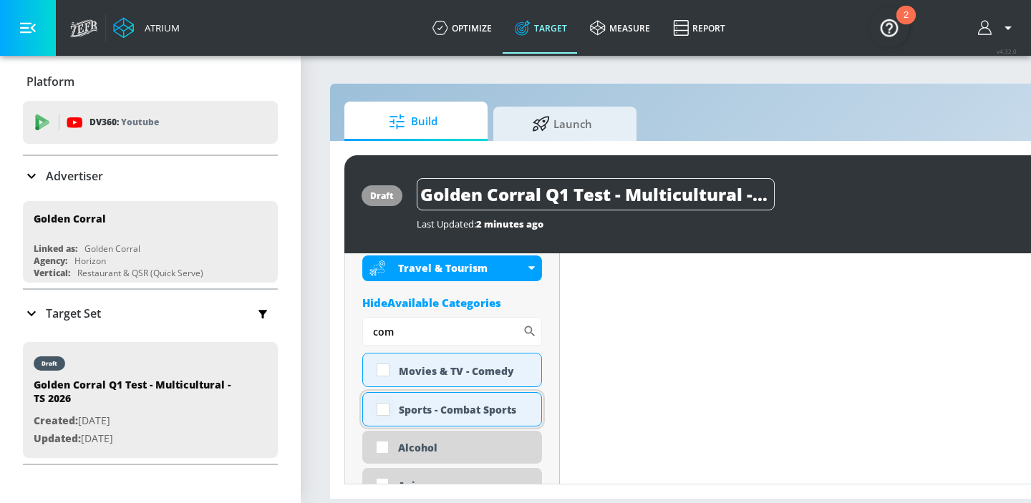
type input "com"
click at [381, 411] on input "checkbox" at bounding box center [383, 410] width 26 height 26
checkbox input "true"
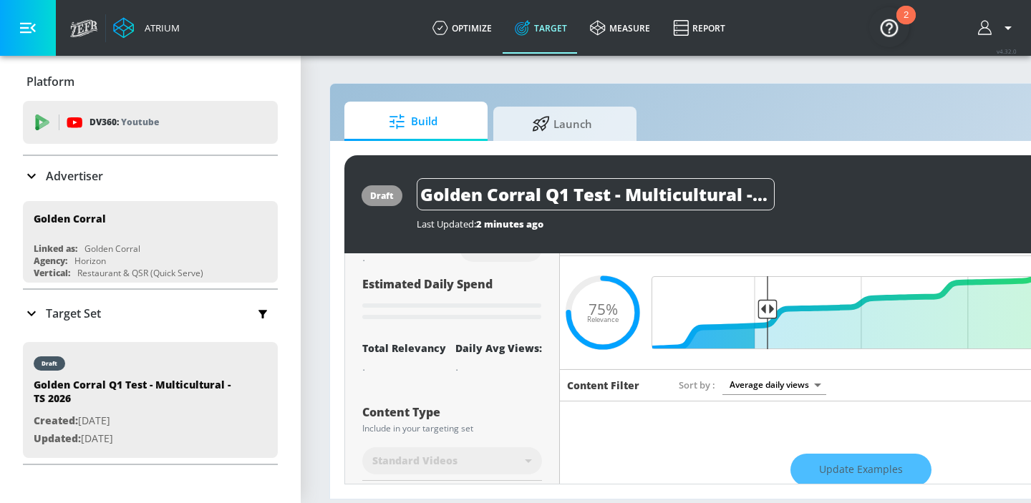
scroll to position [0, 0]
